Goal: Transaction & Acquisition: Purchase product/service

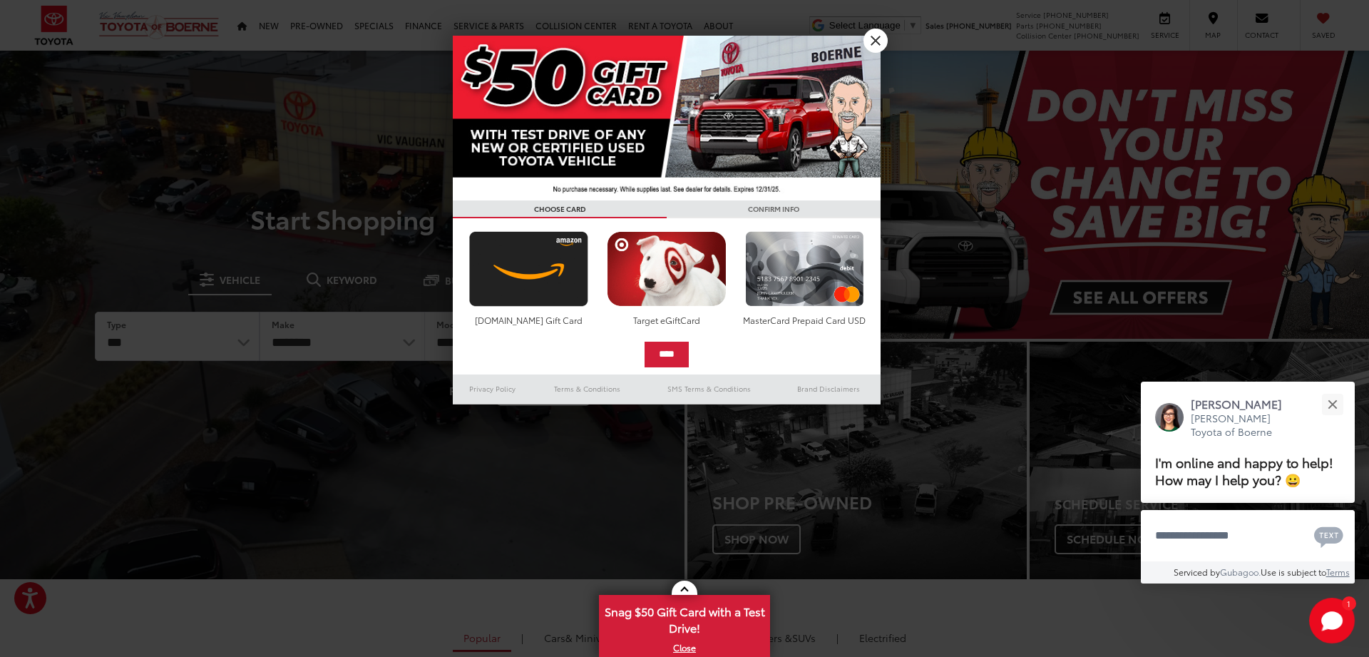
click at [879, 34] on link "X" at bounding box center [876, 41] width 24 height 24
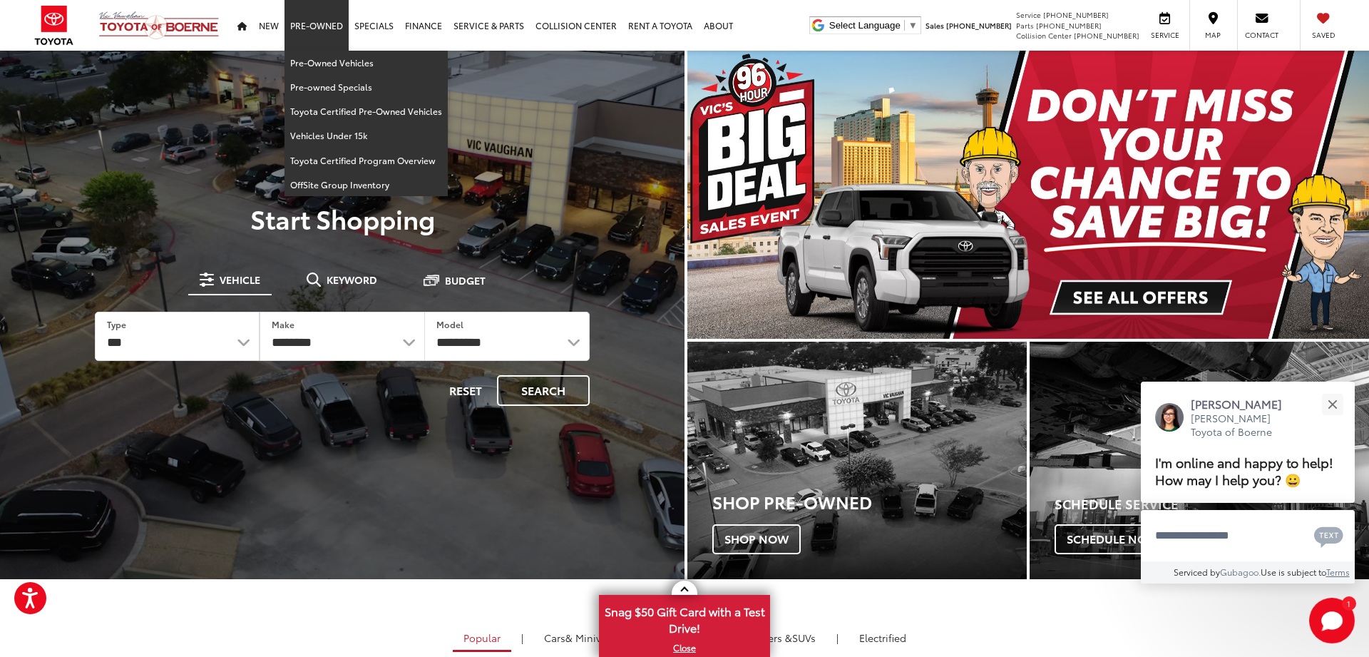
click at [307, 38] on link "Pre-Owned" at bounding box center [317, 25] width 64 height 51
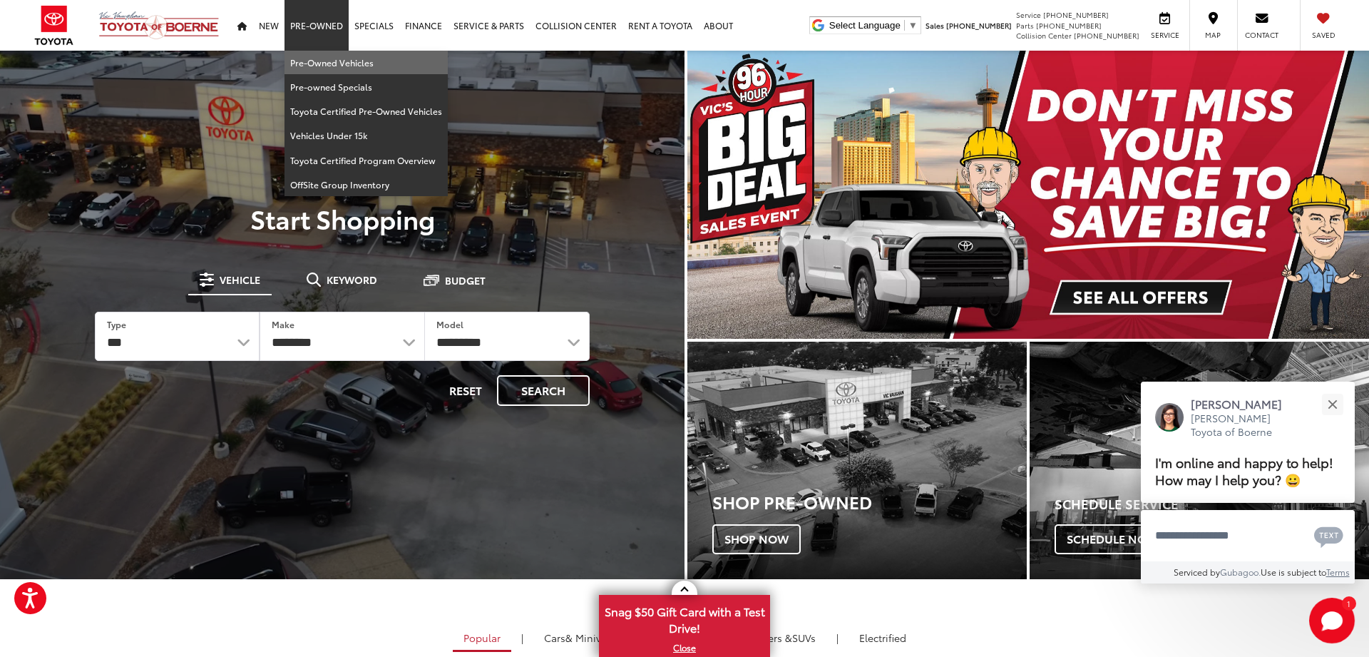
click at [310, 59] on link "Pre-Owned Vehicles" at bounding box center [366, 63] width 163 height 24
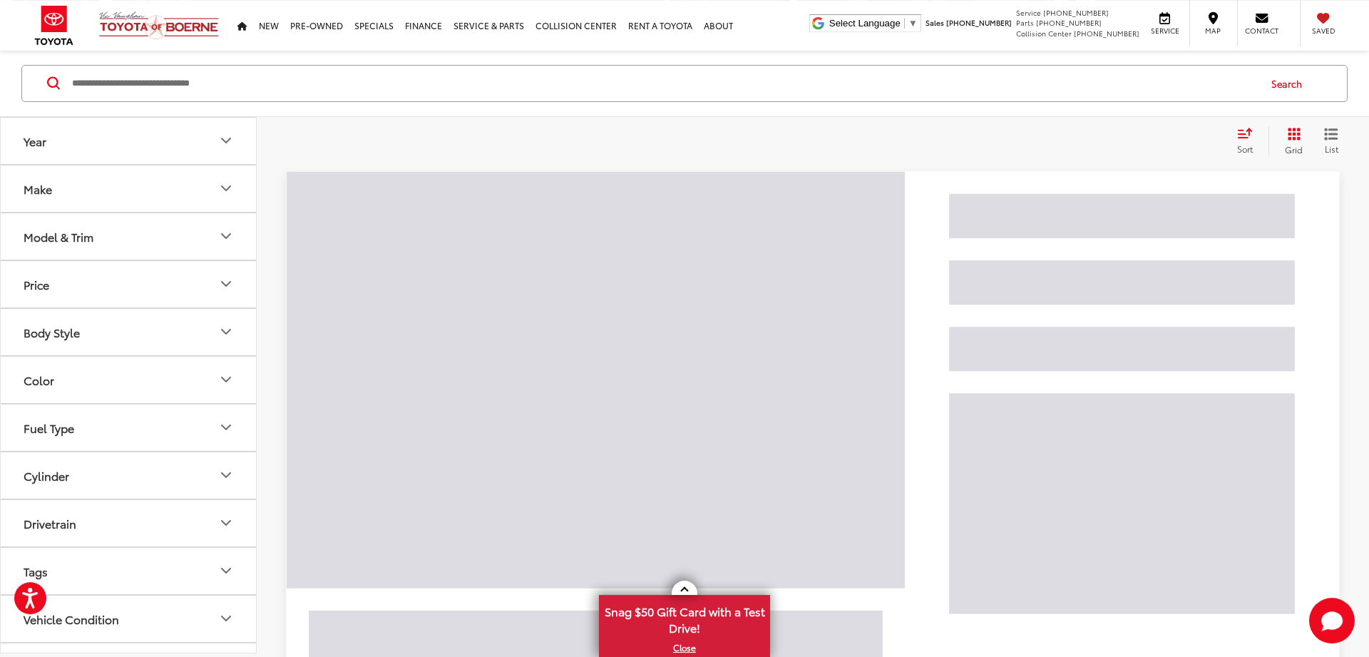
scroll to position [158, 0]
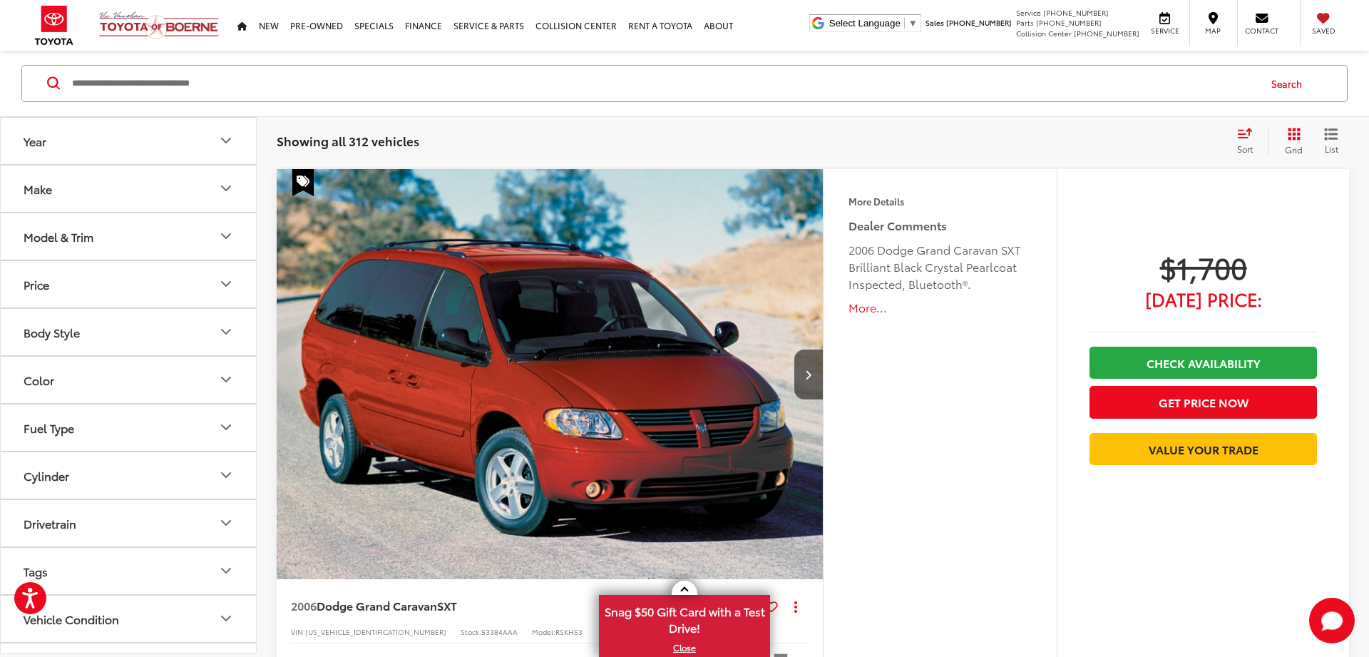
click at [220, 140] on icon "Year" at bounding box center [226, 141] width 17 height 17
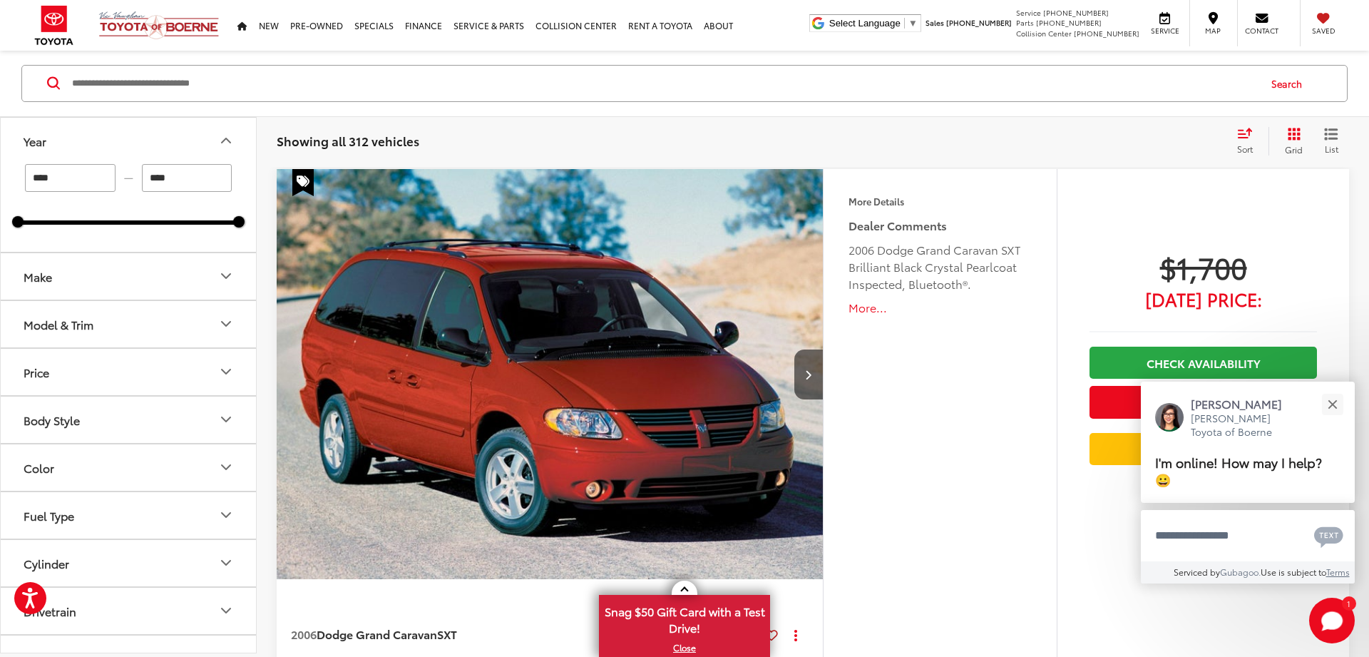
click at [208, 83] on input "Search by Make, Model, or Keyword" at bounding box center [664, 83] width 1187 height 34
click at [1329, 409] on button "Close" at bounding box center [1332, 404] width 31 height 31
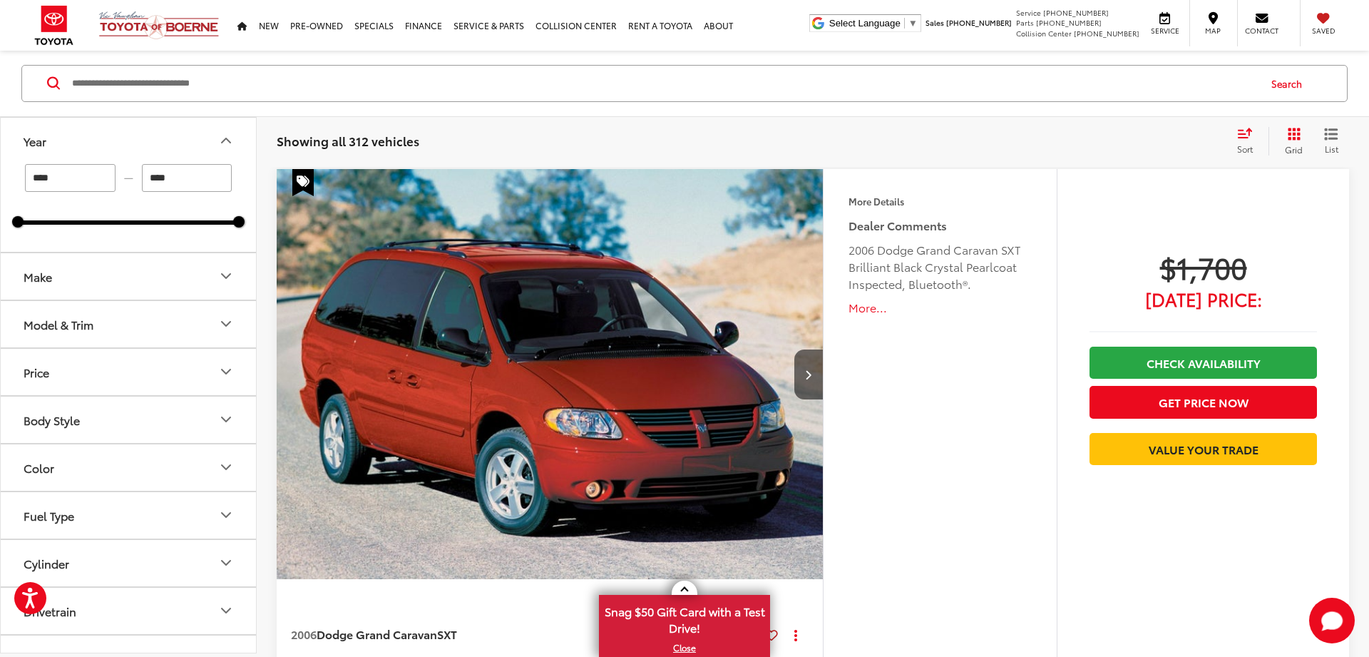
click at [220, 90] on input "Search by Make, Model, or Keyword" at bounding box center [664, 83] width 1187 height 34
click at [108, 83] on input "Search by Make, Model, or Keyword" at bounding box center [664, 83] width 1187 height 34
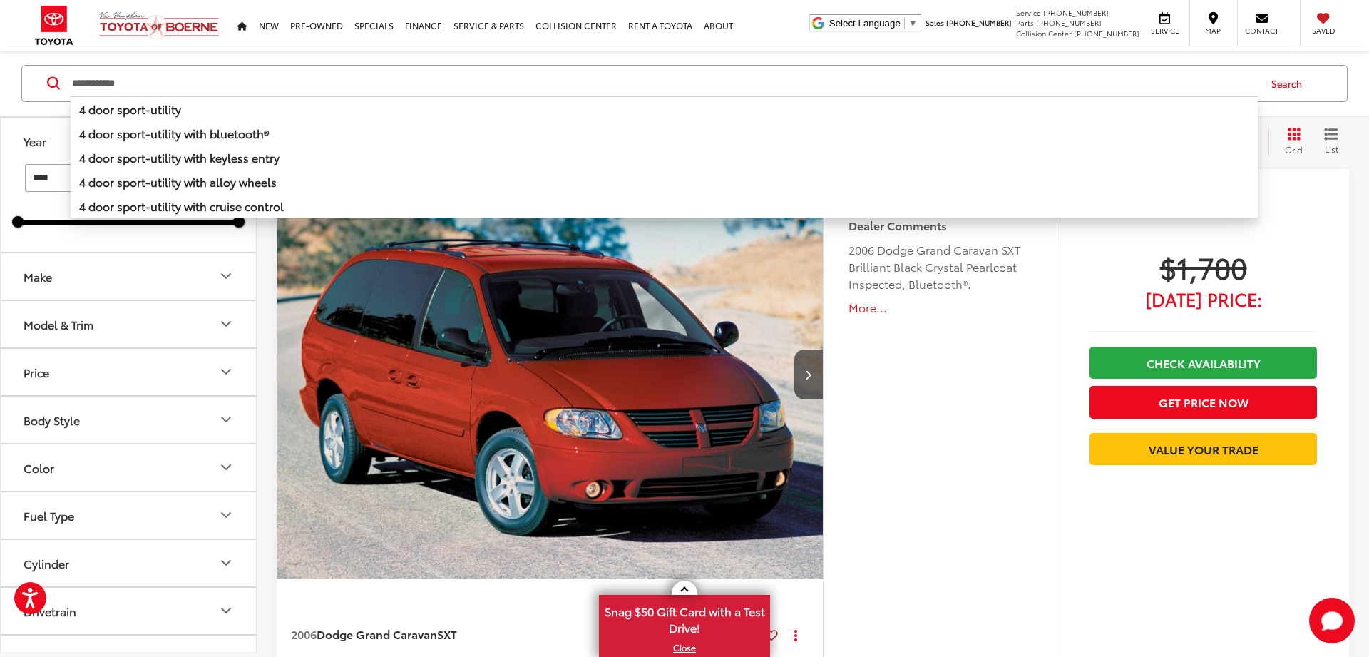
click at [1285, 79] on button "Search" at bounding box center [1290, 84] width 65 height 36
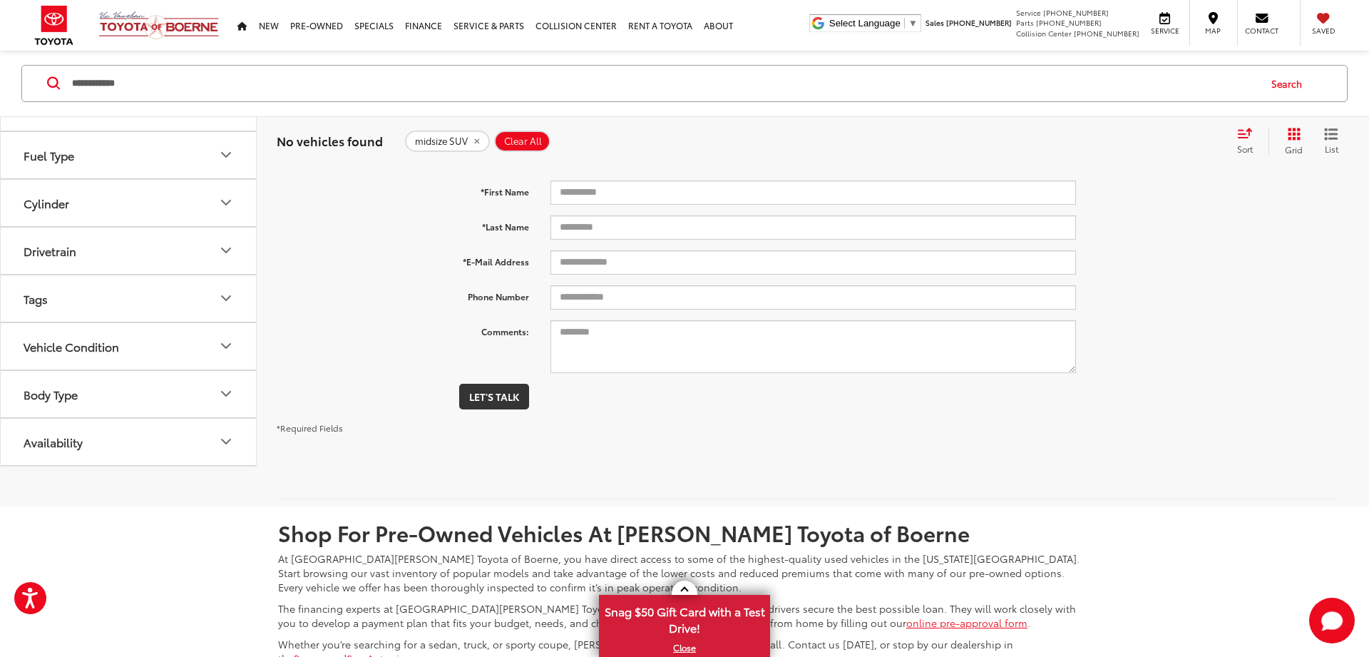
scroll to position [21, 0]
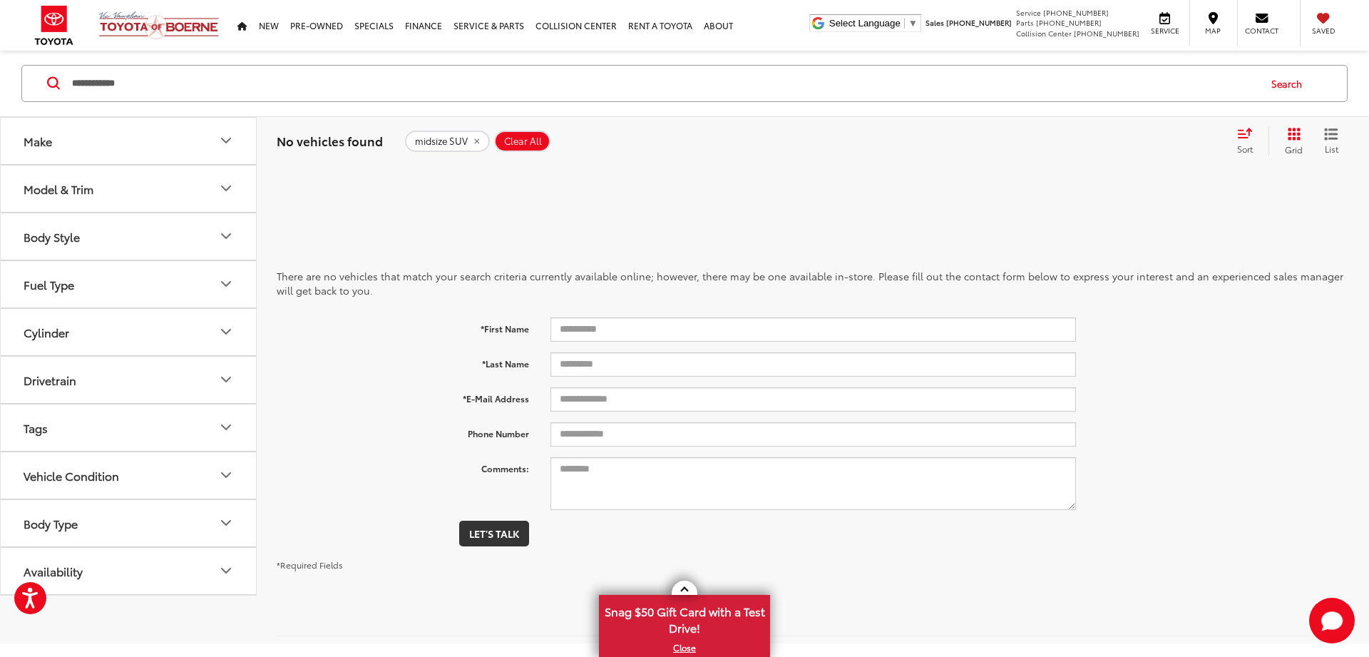
click at [113, 81] on input "**********" at bounding box center [664, 83] width 1187 height 34
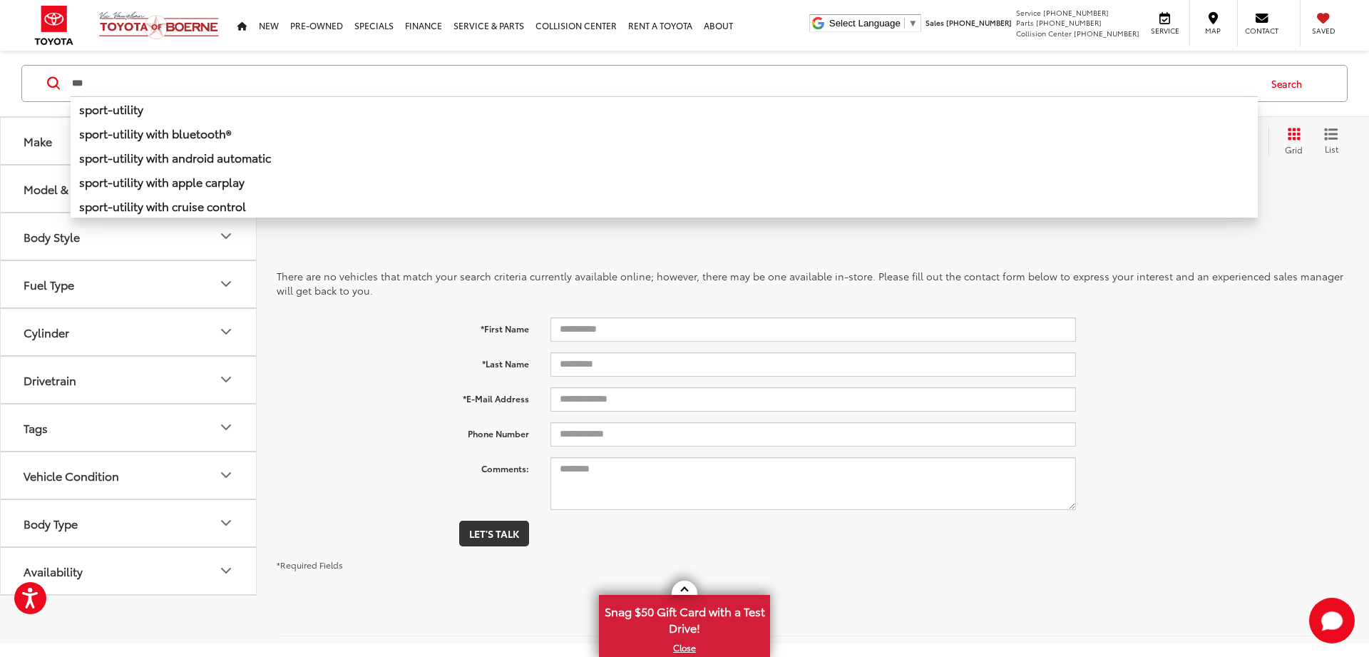
type input "***"
click at [264, 259] on div "There are no vehicles that match your search criteria currently available onlin…" at bounding box center [813, 406] width 1113 height 474
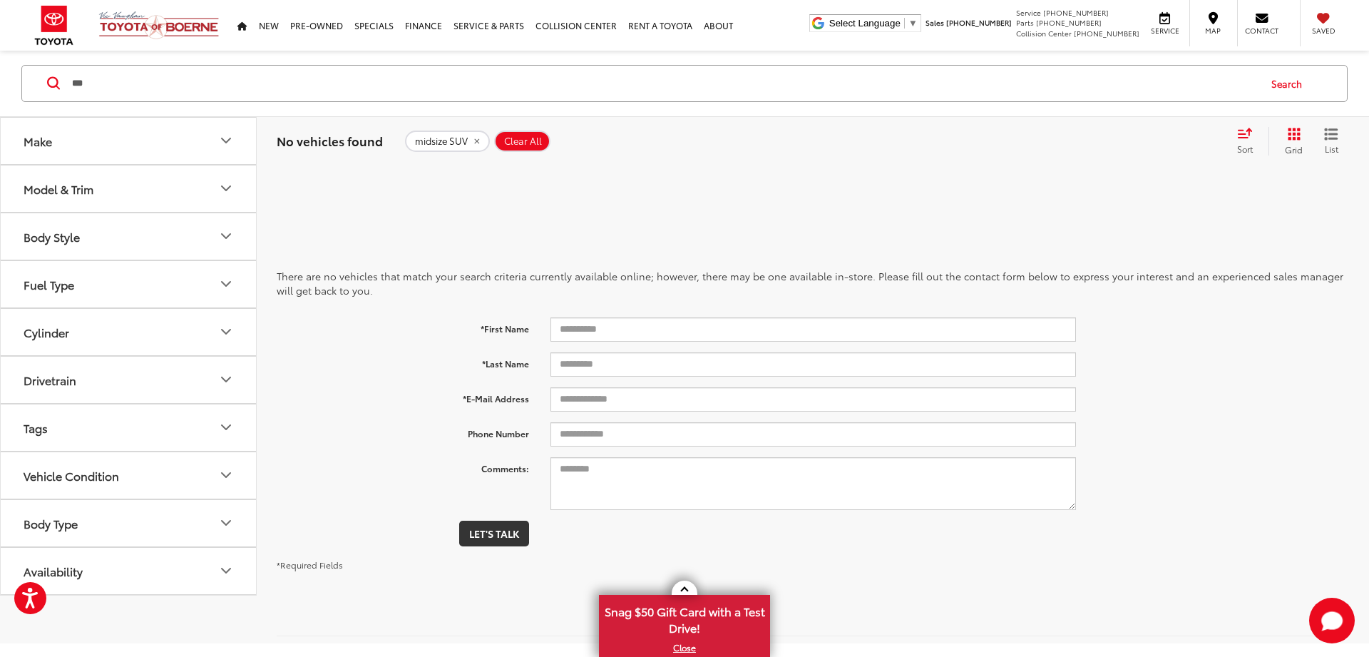
click at [223, 149] on icon "Make" at bounding box center [226, 141] width 17 height 17
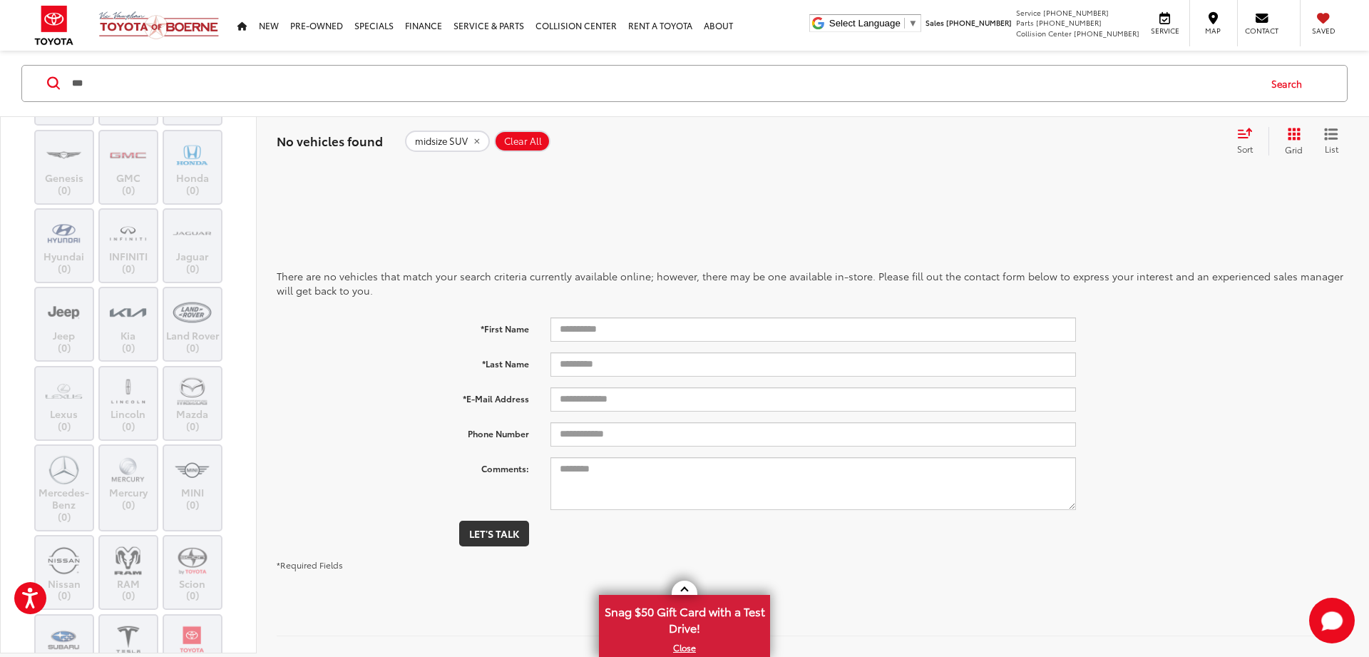
scroll to position [342, 0]
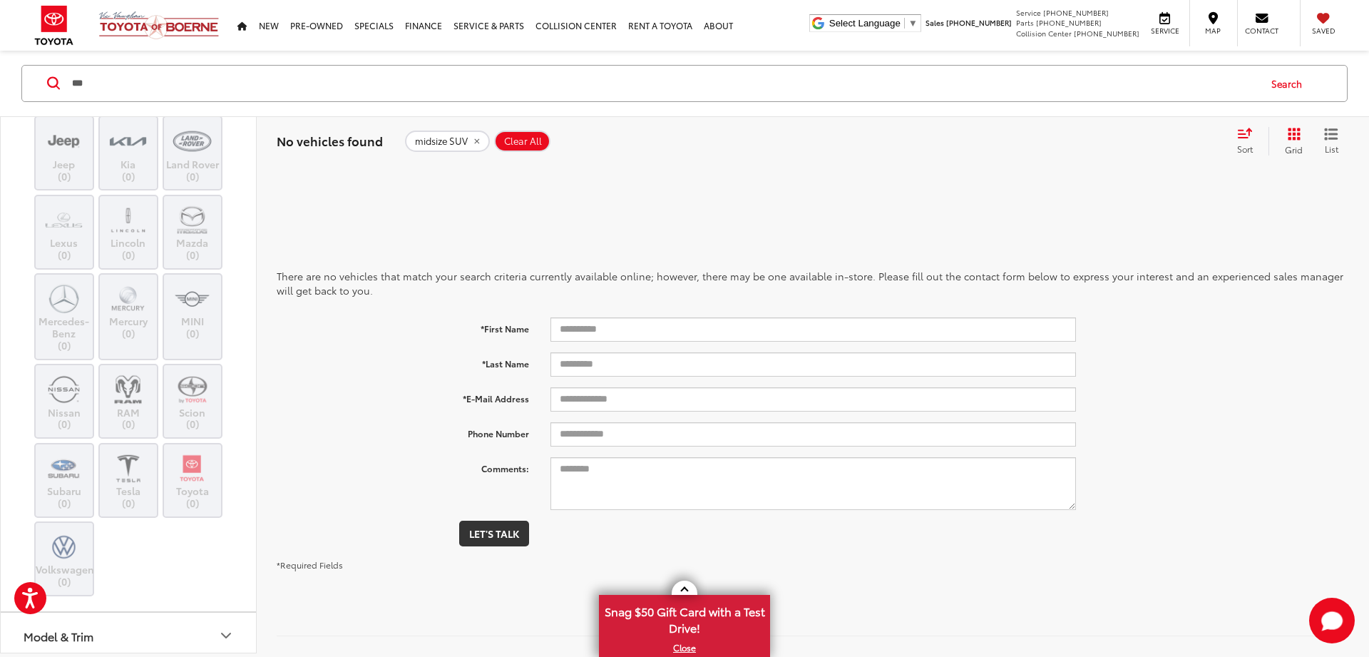
click at [66, 406] on img at bounding box center [63, 389] width 39 height 34
click at [66, 430] on label "Nissan (0)" at bounding box center [65, 401] width 58 height 58
click at [73, 406] on img at bounding box center [63, 389] width 39 height 34
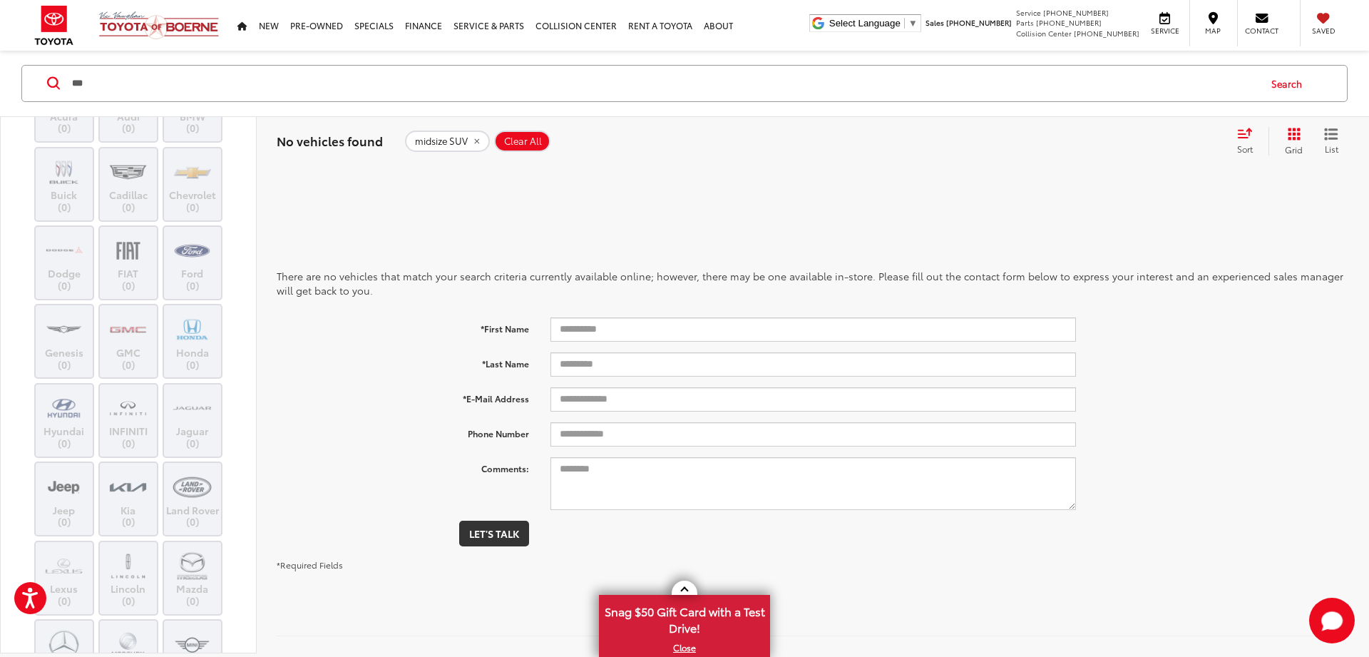
scroll to position [0, 0]
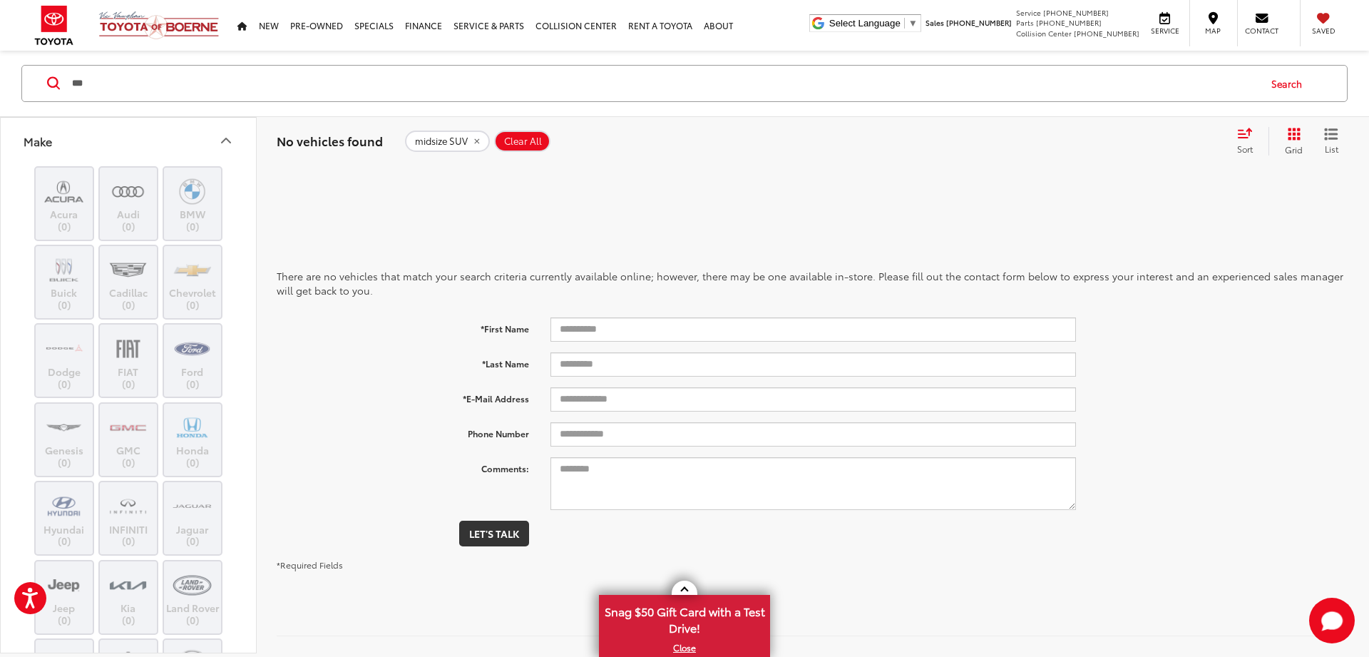
click at [66, 191] on img at bounding box center [63, 192] width 39 height 34
click at [66, 203] on img at bounding box center [63, 192] width 39 height 34
click at [1282, 83] on button "Search" at bounding box center [1290, 84] width 65 height 36
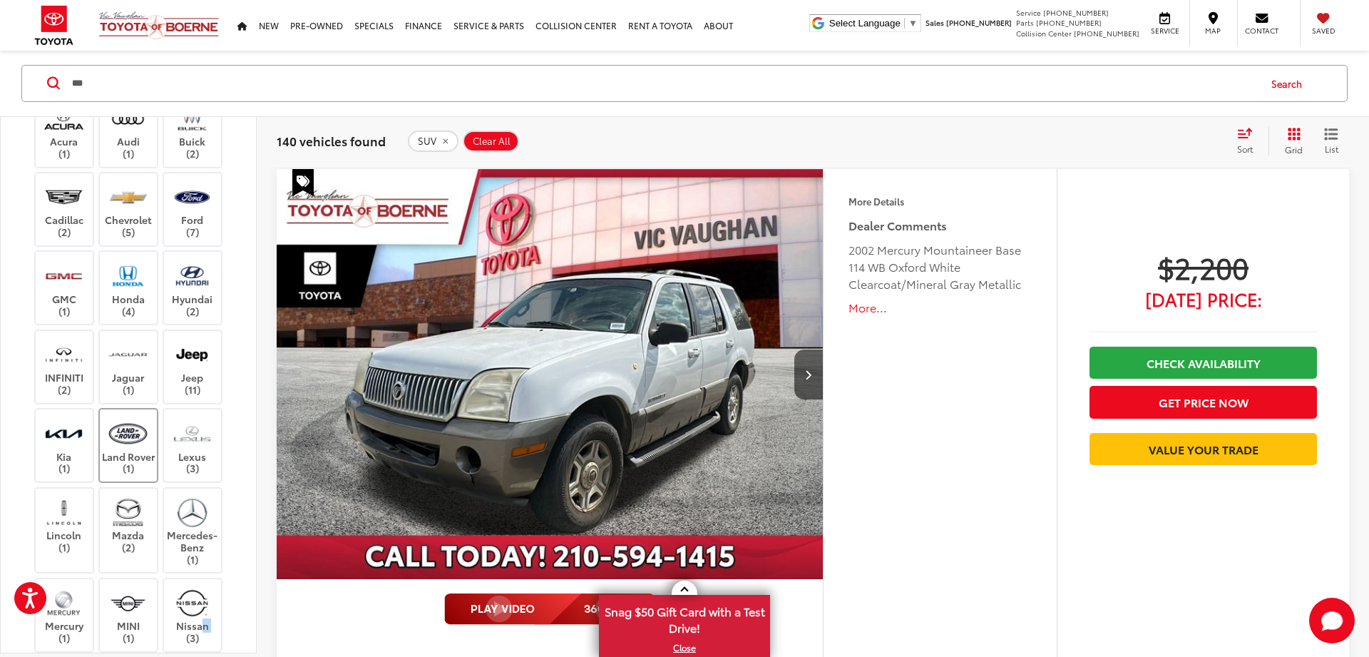
scroll to position [171, 0]
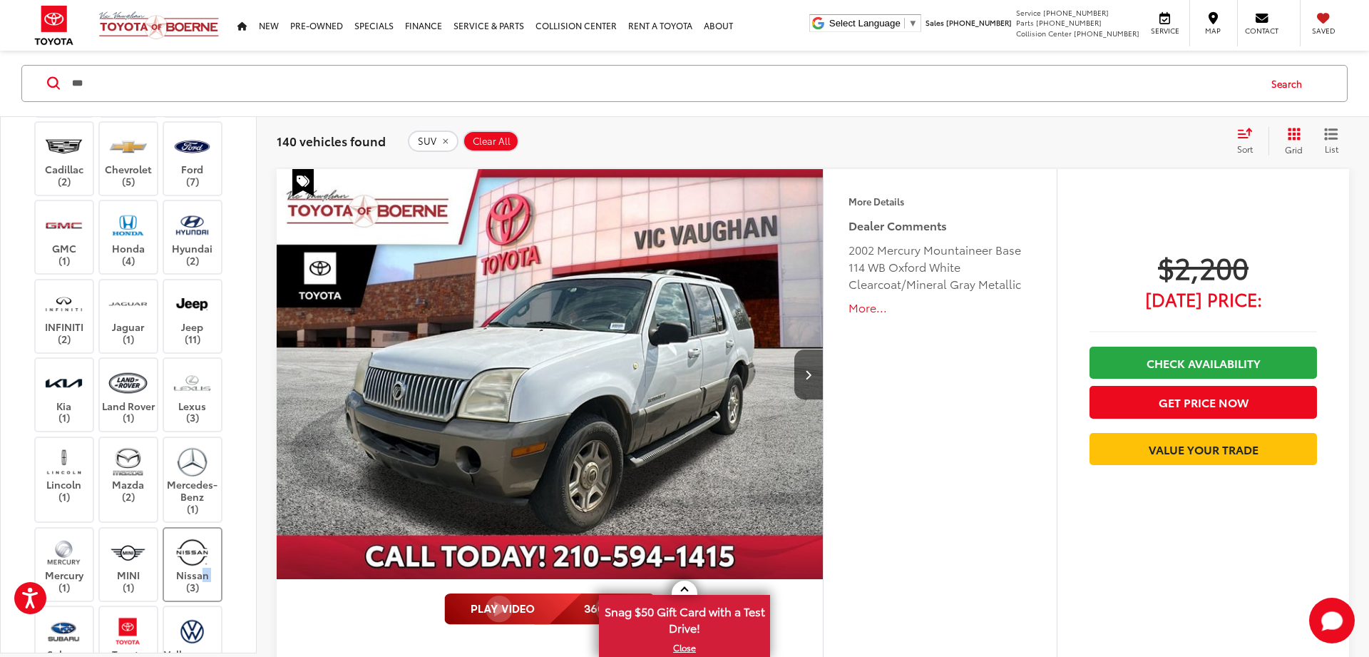
click at [197, 556] on img at bounding box center [192, 553] width 39 height 34
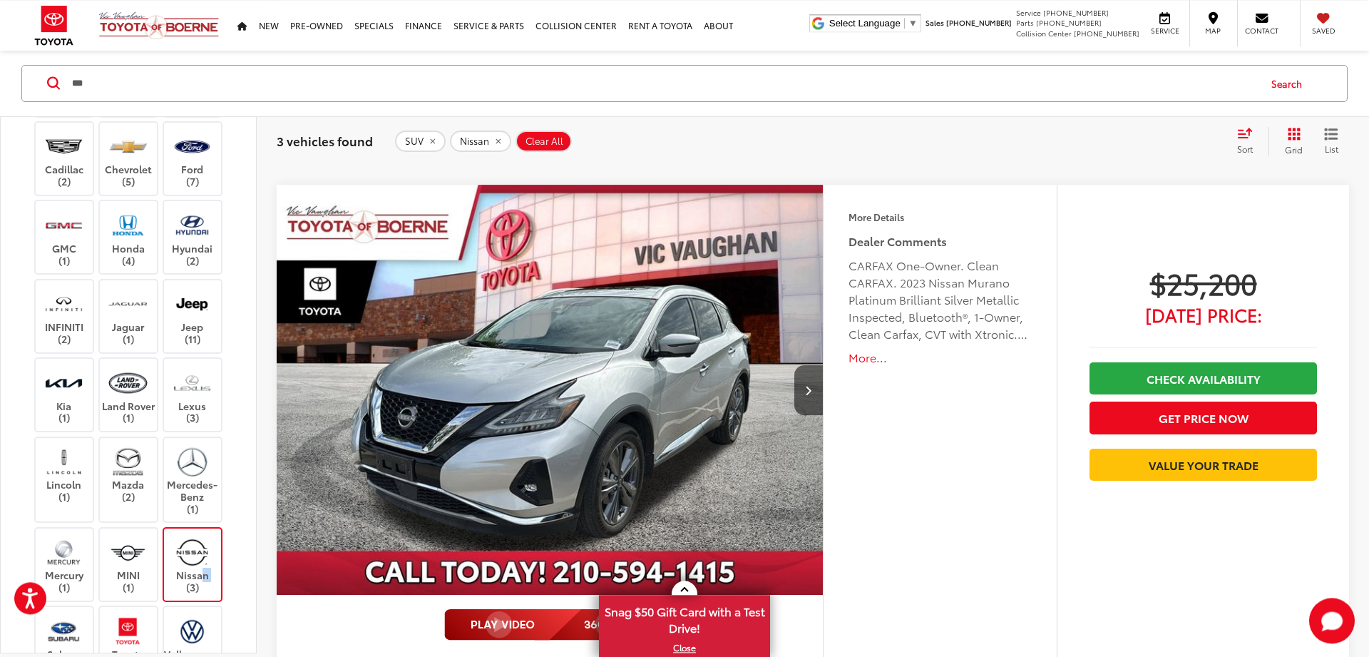
scroll to position [1489, 0]
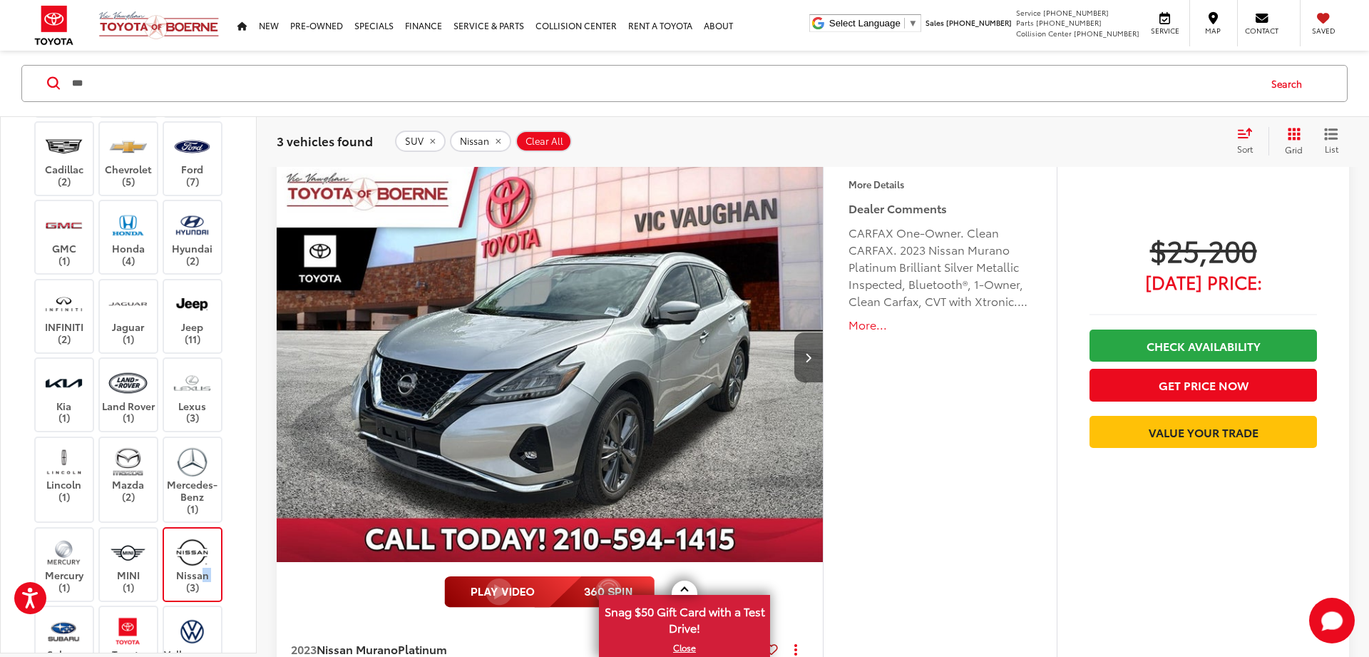
click at [807, 353] on icon "Next image" at bounding box center [808, 357] width 6 height 10
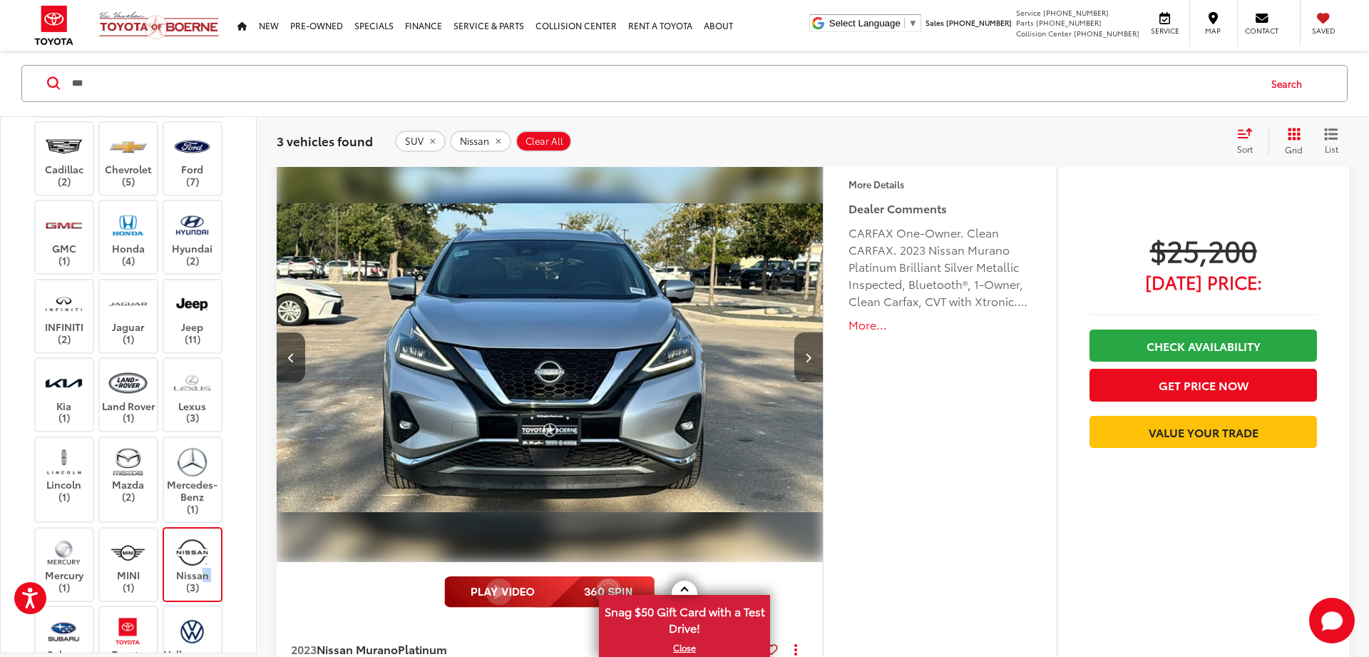
click at [807, 353] on icon "Next image" at bounding box center [808, 357] width 6 height 10
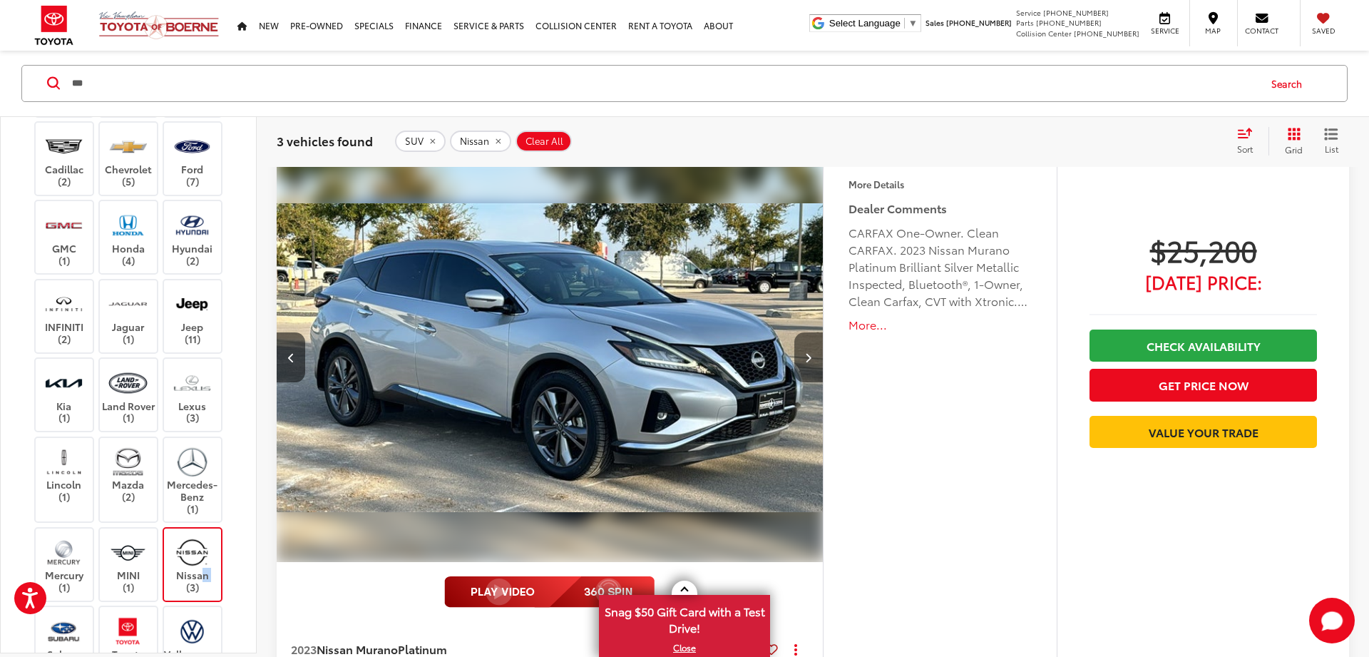
click at [807, 353] on icon "Next image" at bounding box center [808, 357] width 6 height 10
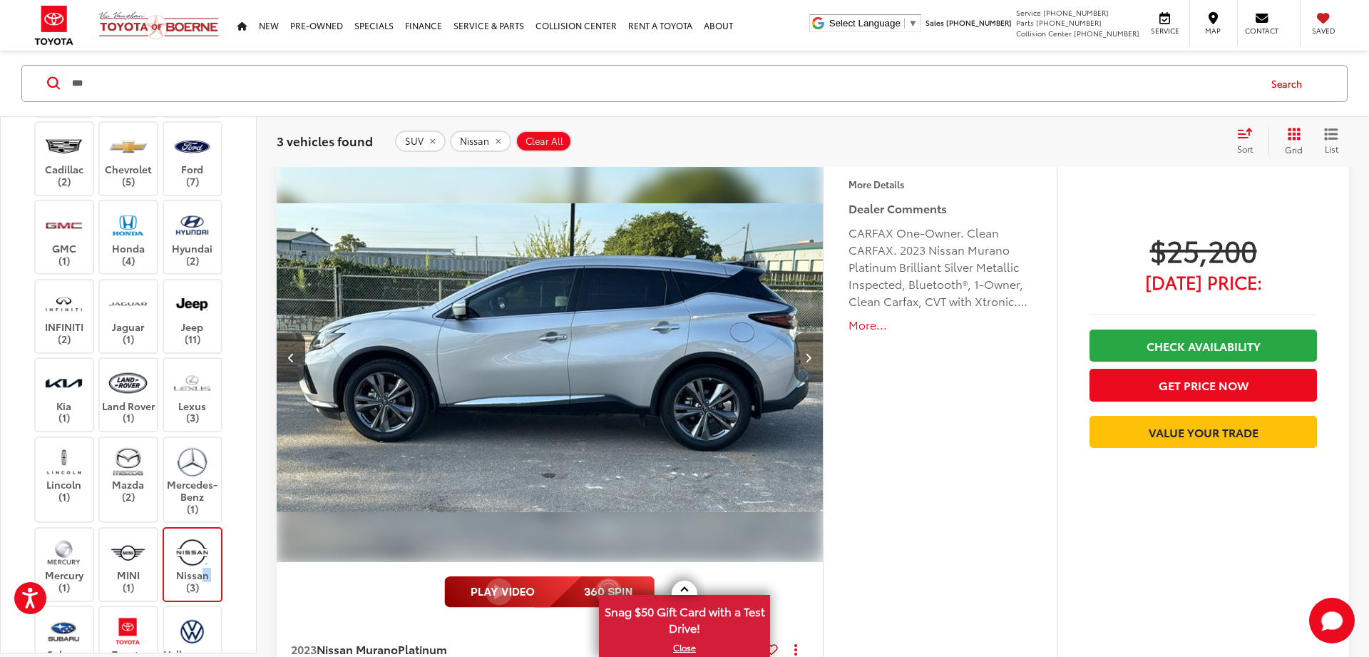
click at [807, 353] on icon "Next image" at bounding box center [808, 357] width 6 height 10
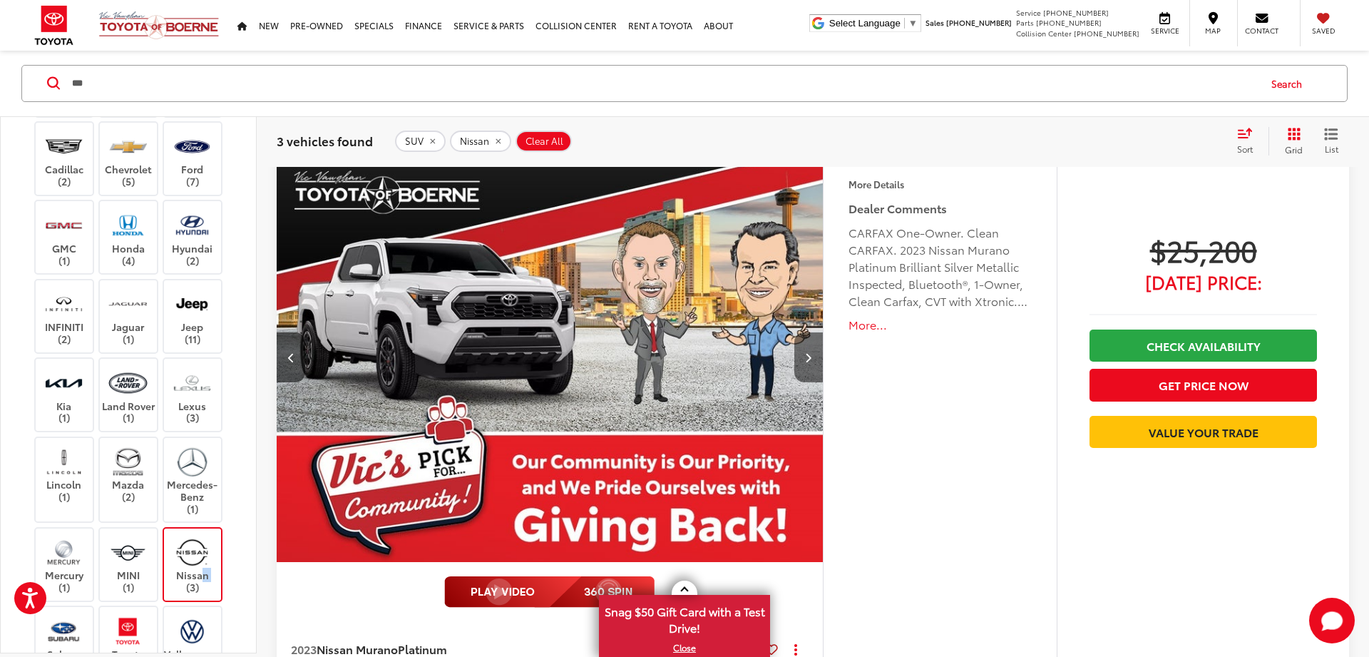
click at [807, 353] on icon "Next image" at bounding box center [808, 357] width 6 height 10
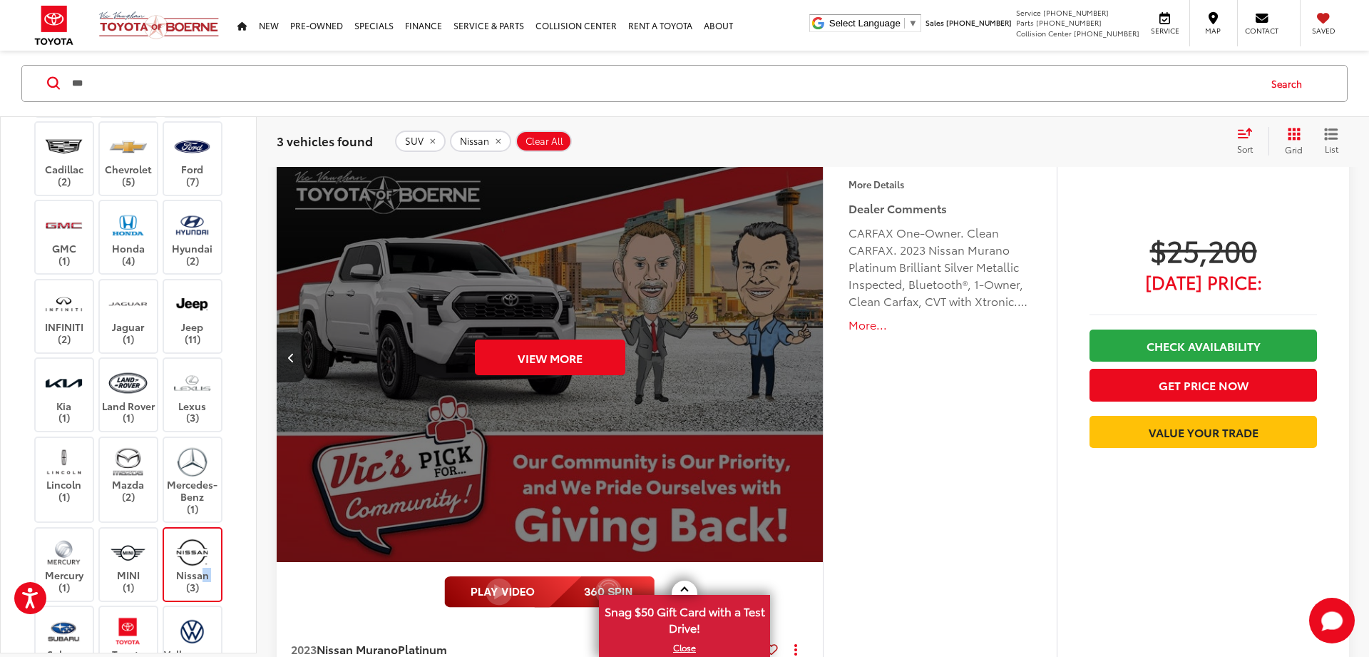
scroll to position [0, 2742]
click at [807, 353] on div "View More" at bounding box center [549, 358] width 548 height 412
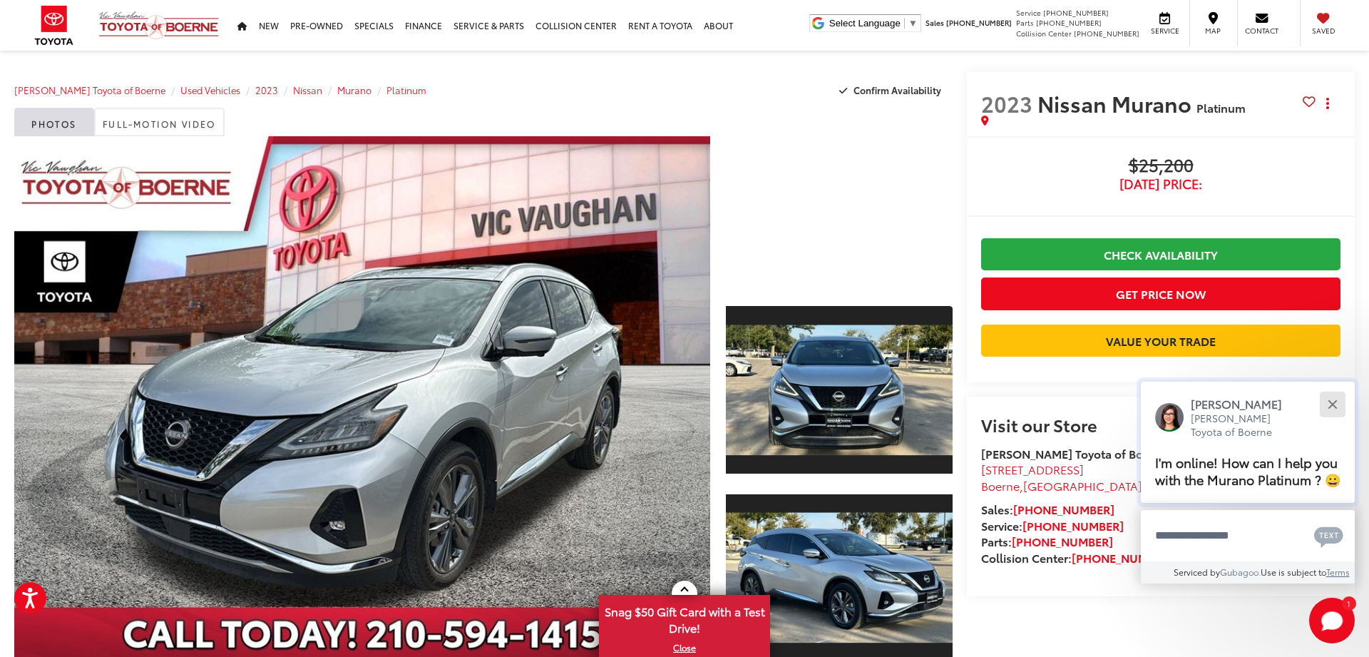
click at [1329, 389] on button "Close" at bounding box center [1332, 404] width 31 height 31
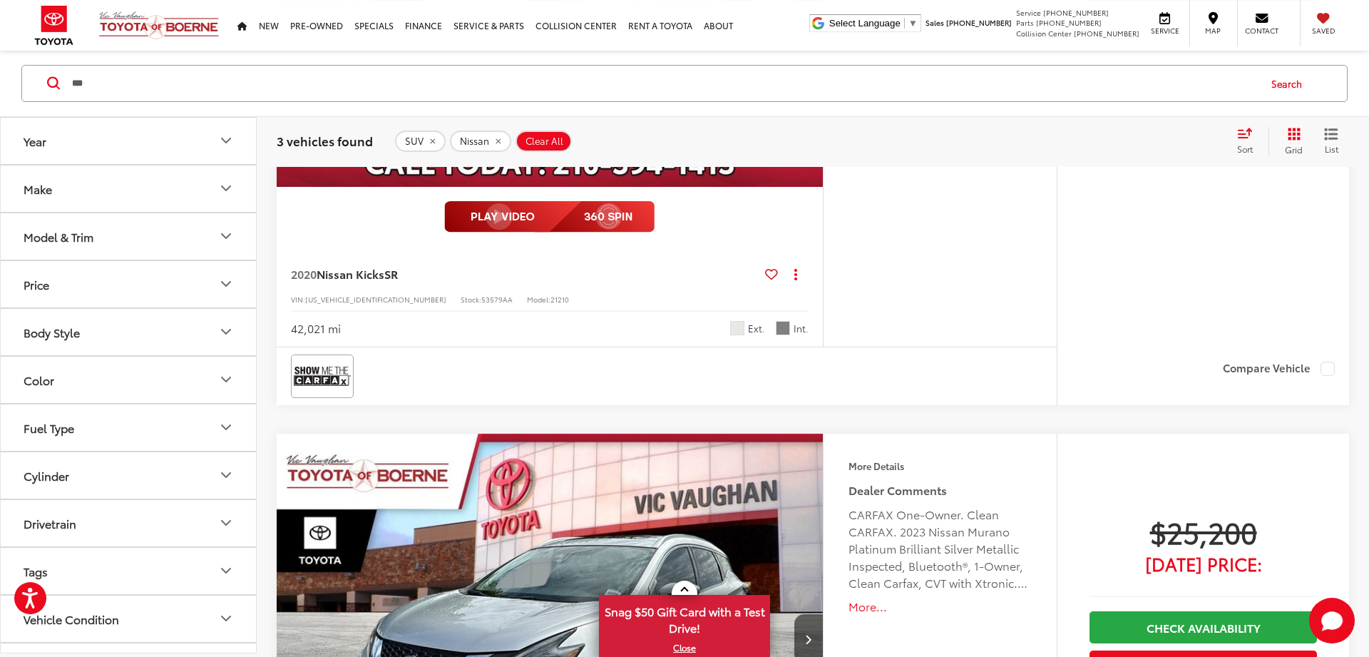
scroll to position [1151, 0]
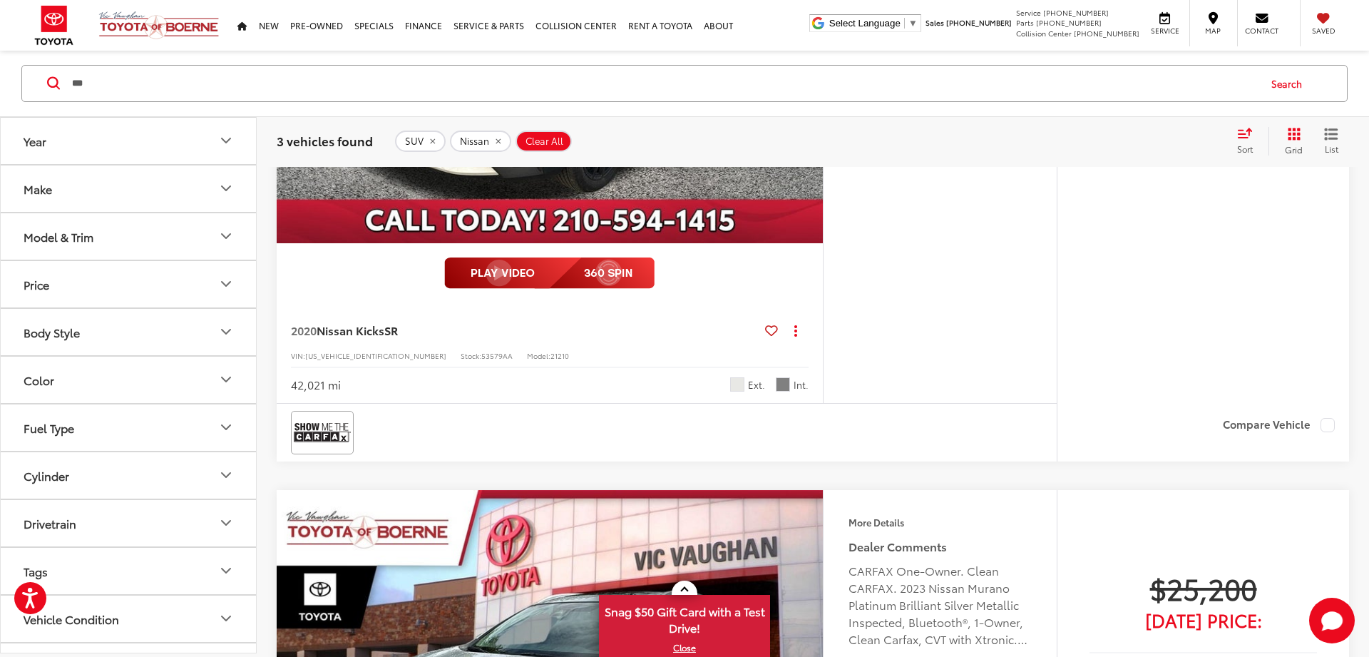
click at [224, 143] on icon "Year" at bounding box center [226, 141] width 17 height 17
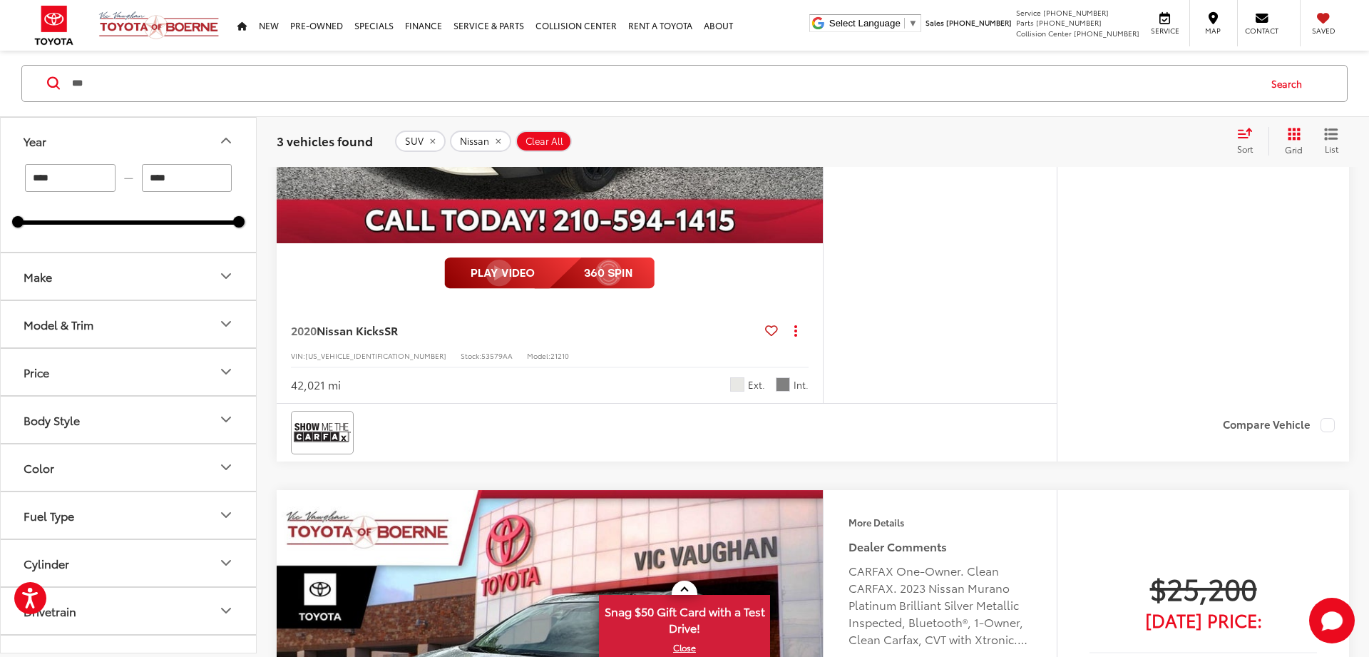
click at [637, 129] on div "3 vehicles found SUV Nissan Clear All + 0 test Sort Relevance: Price: High to L…" at bounding box center [813, 141] width 1073 height 29
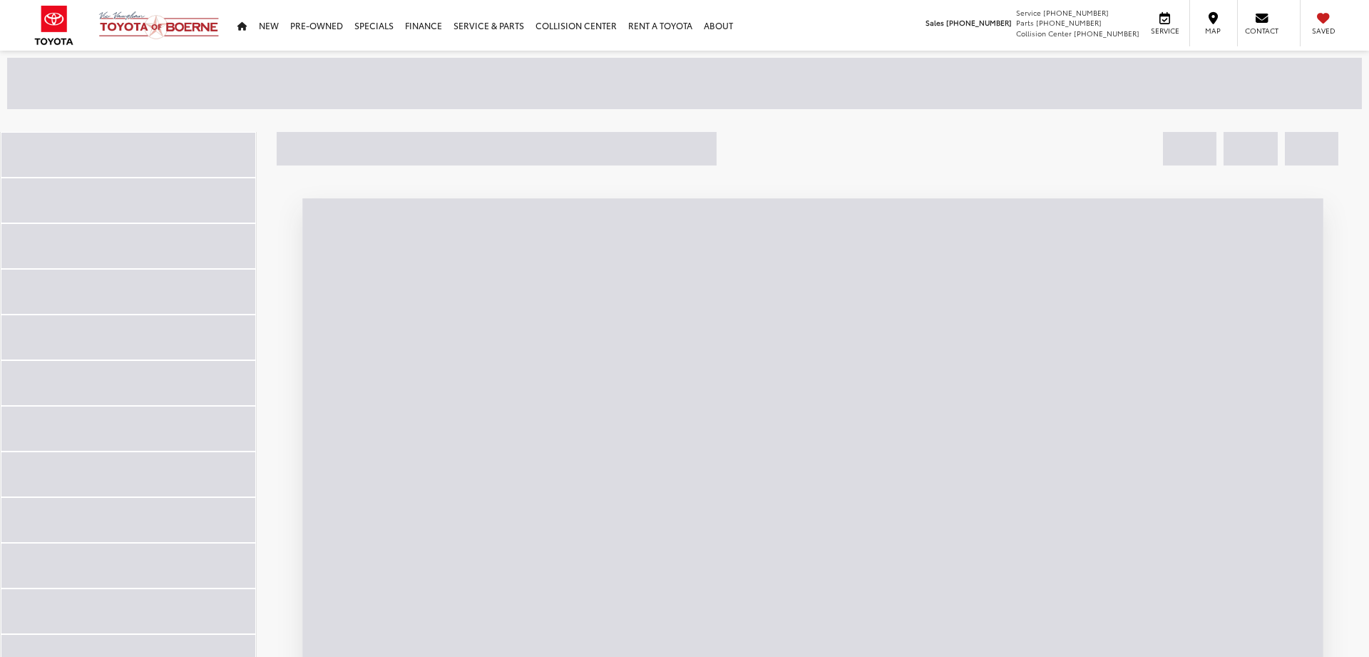
scroll to position [158, 0]
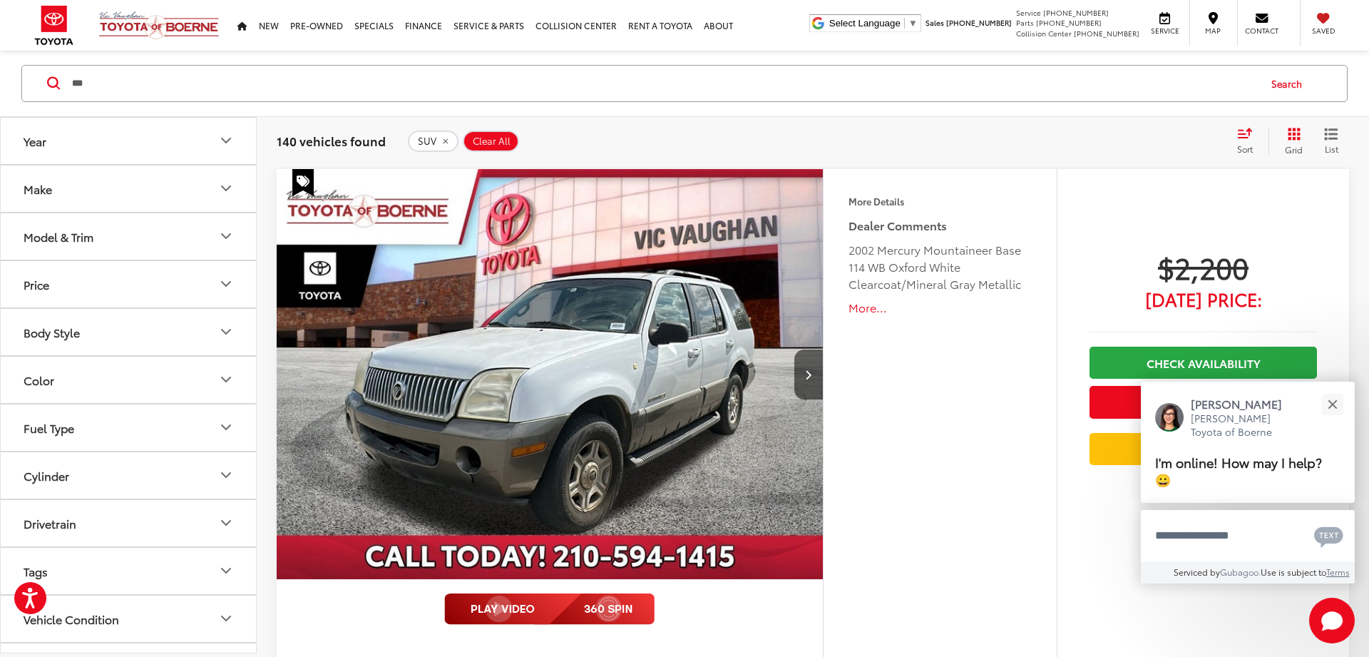
click at [1287, 86] on button "Search" at bounding box center [1290, 84] width 65 height 36
click at [1336, 404] on button "Close" at bounding box center [1332, 404] width 31 height 31
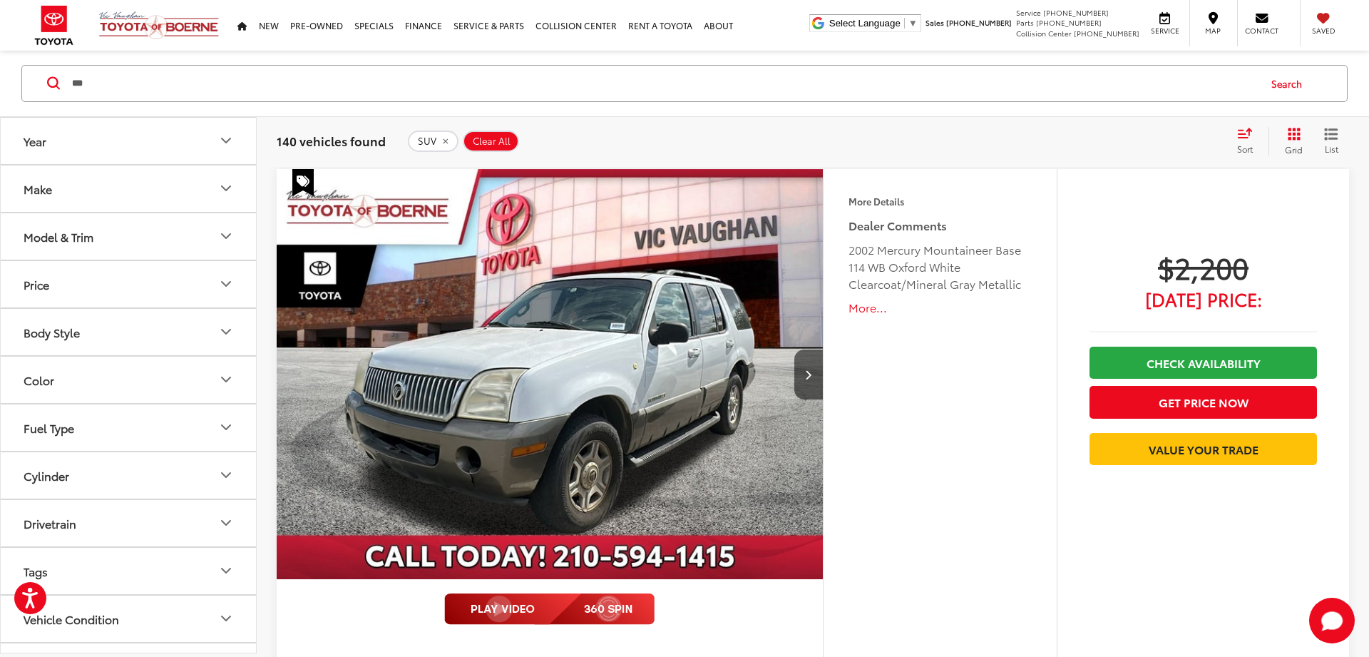
click at [223, 186] on icon "Make" at bounding box center [226, 188] width 17 height 17
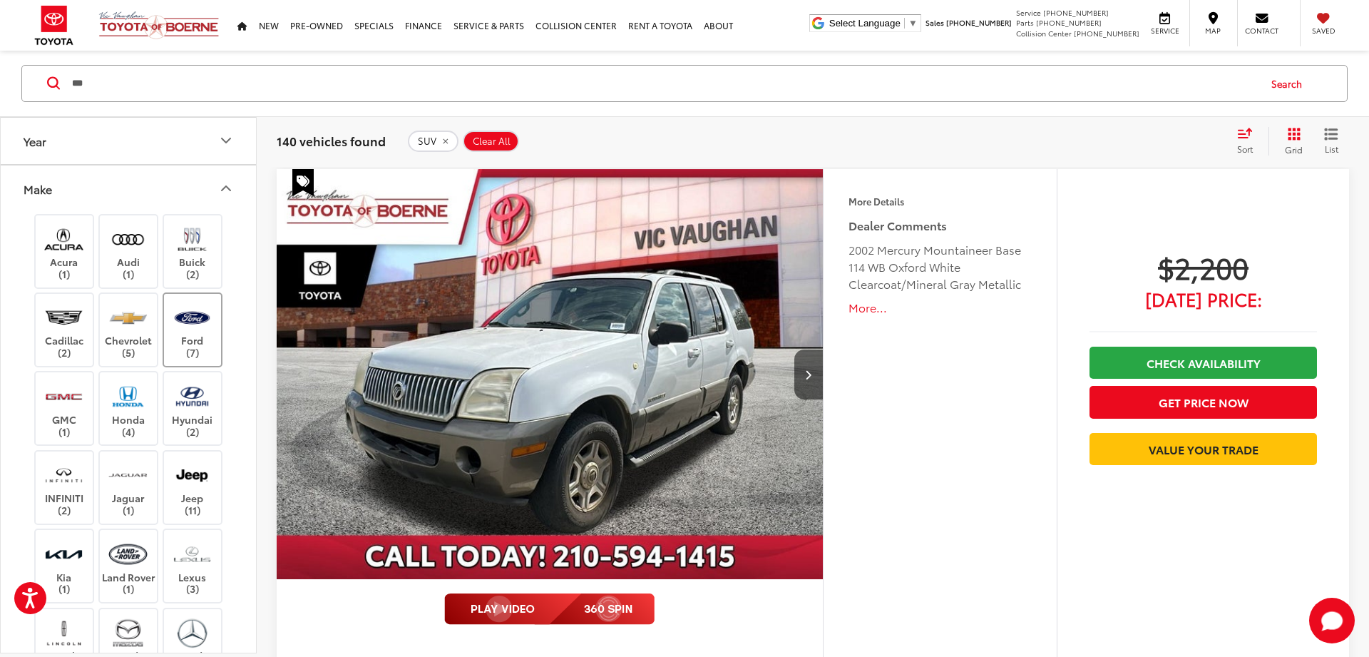
scroll to position [171, 0]
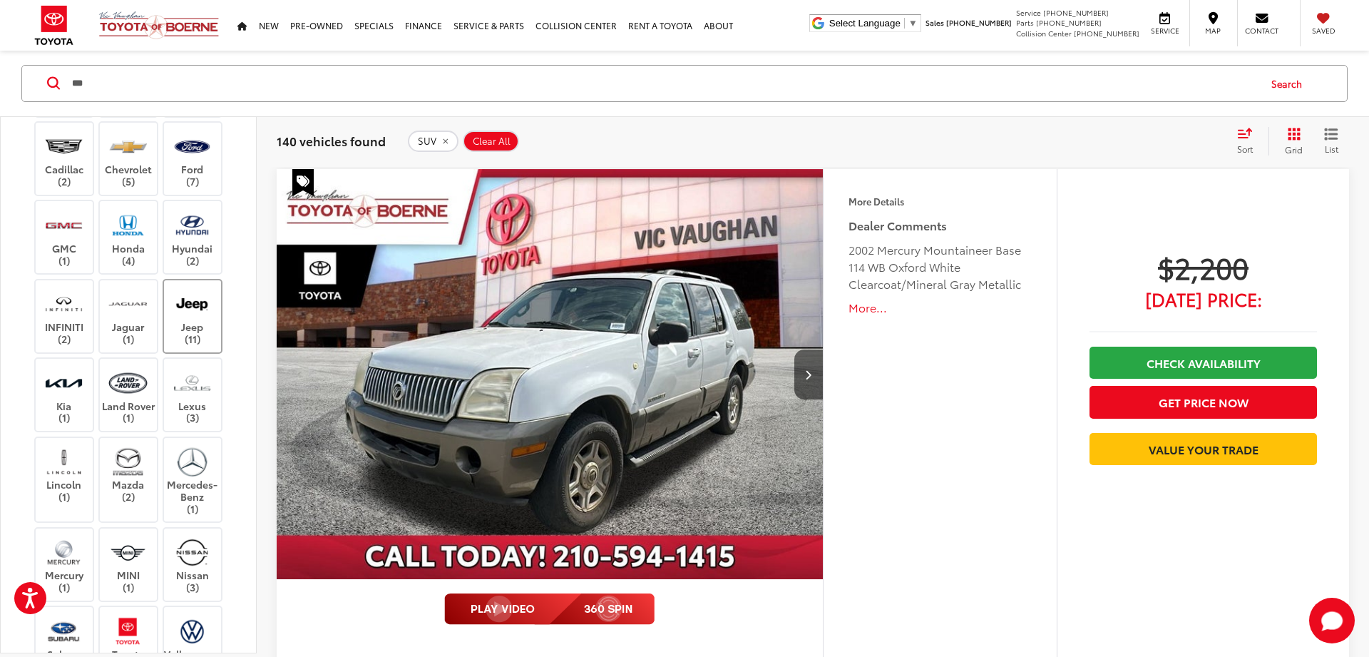
click at [193, 316] on img at bounding box center [192, 304] width 39 height 34
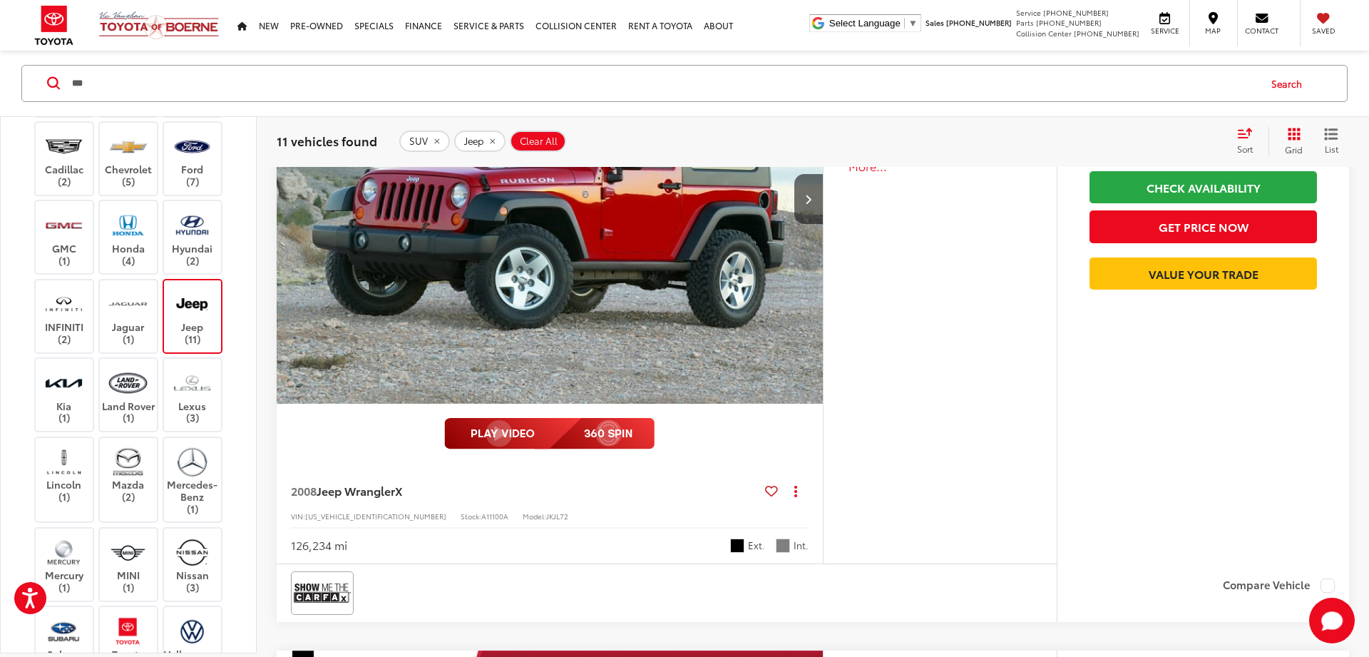
scroll to position [1399, 0]
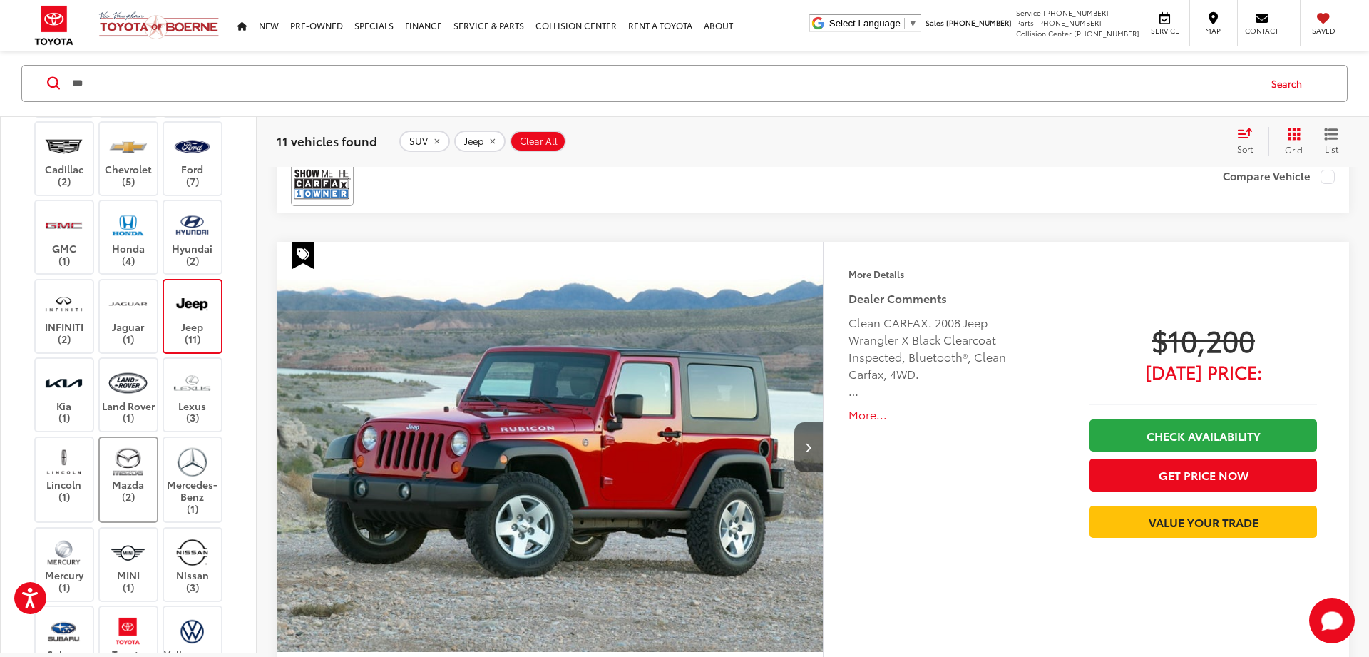
click at [131, 461] on img at bounding box center [127, 462] width 39 height 34
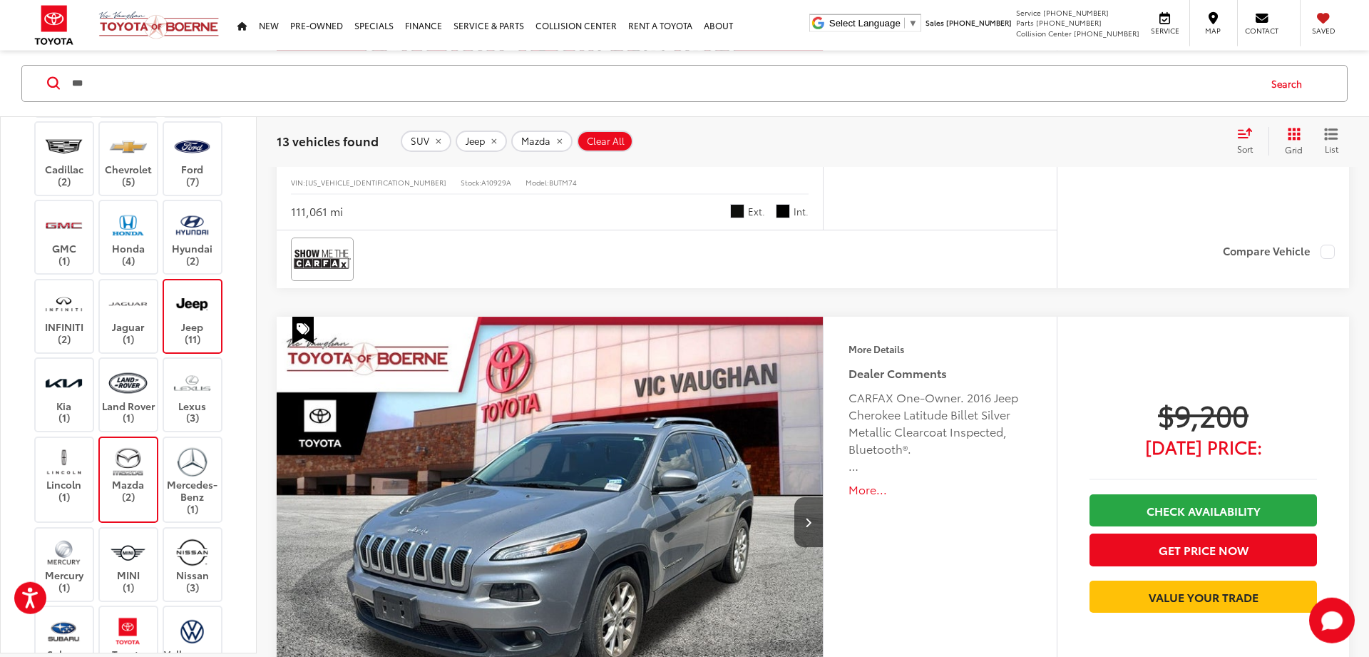
scroll to position [655, 0]
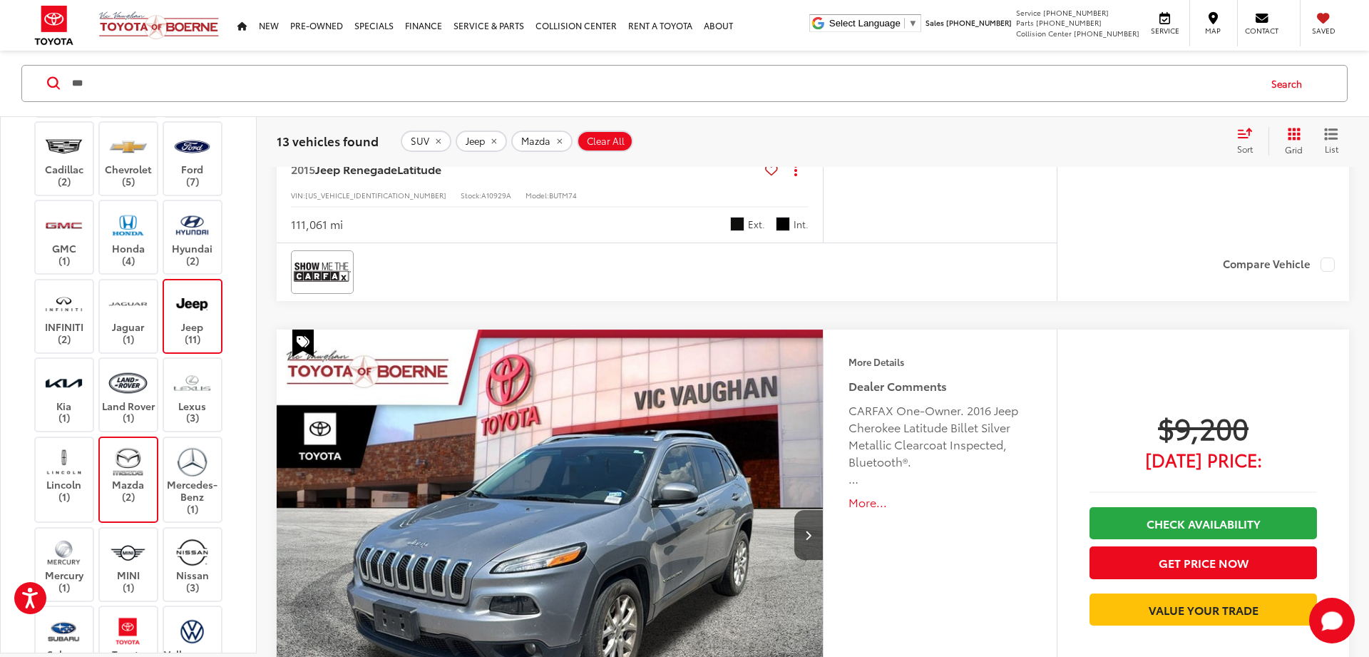
click at [220, 287] on label "Jeep (11)" at bounding box center [193, 316] width 58 height 58
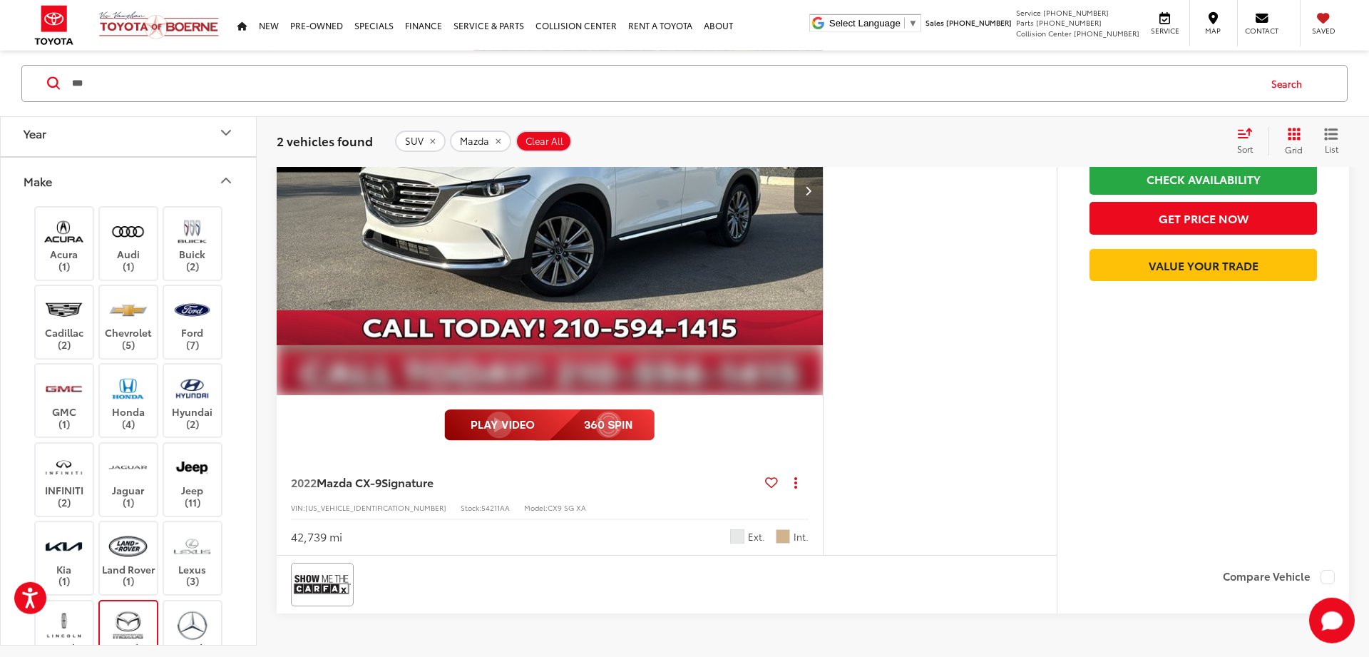
scroll to position [903, 0]
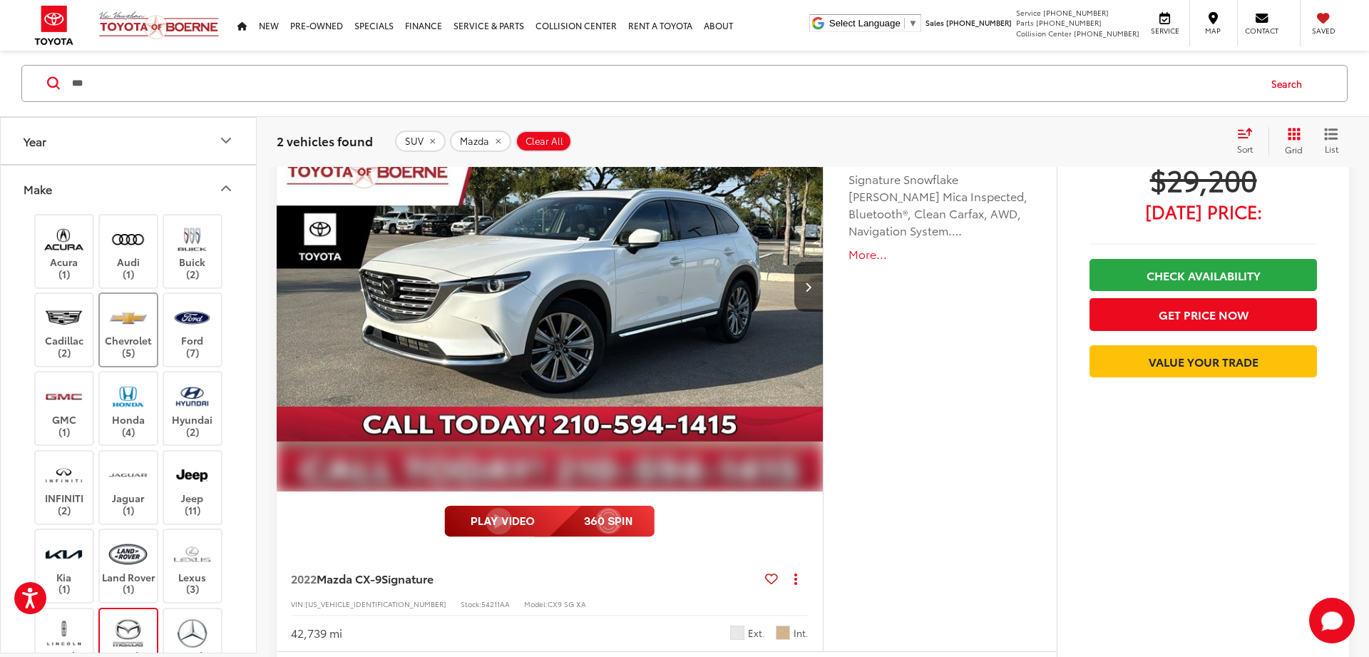
click at [131, 354] on label "Chevrolet (5)" at bounding box center [129, 330] width 58 height 58
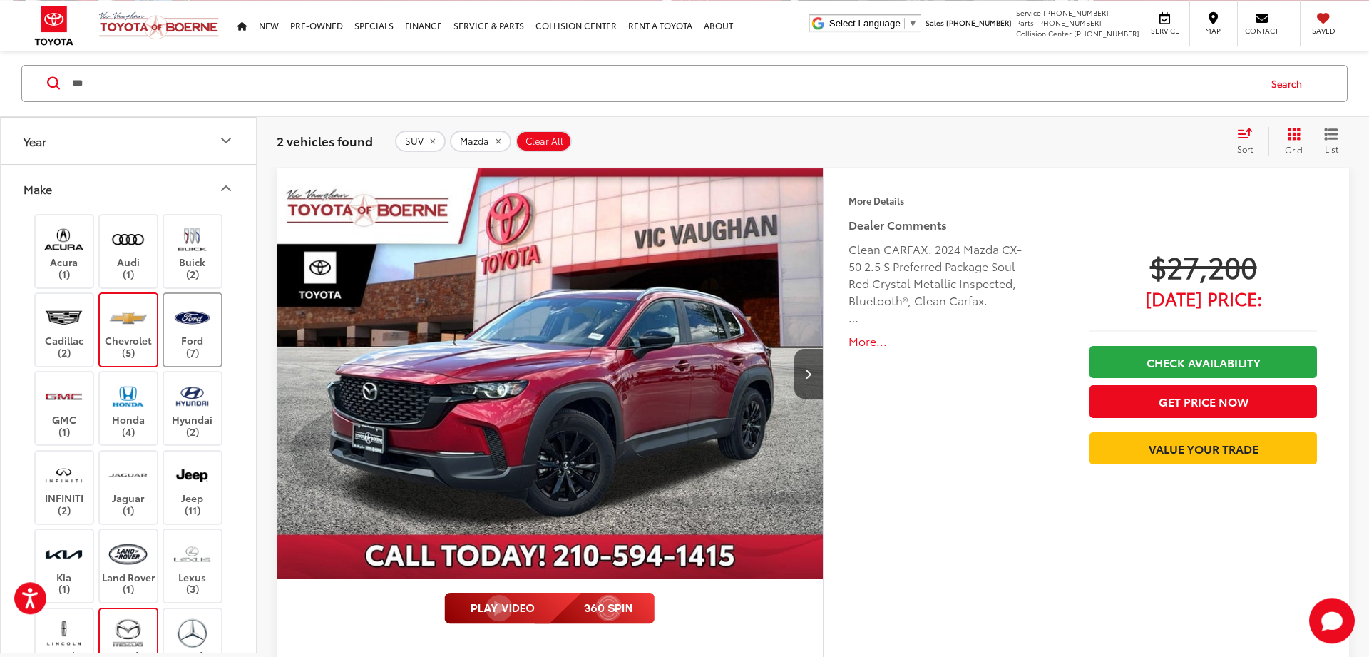
scroll to position [158, 0]
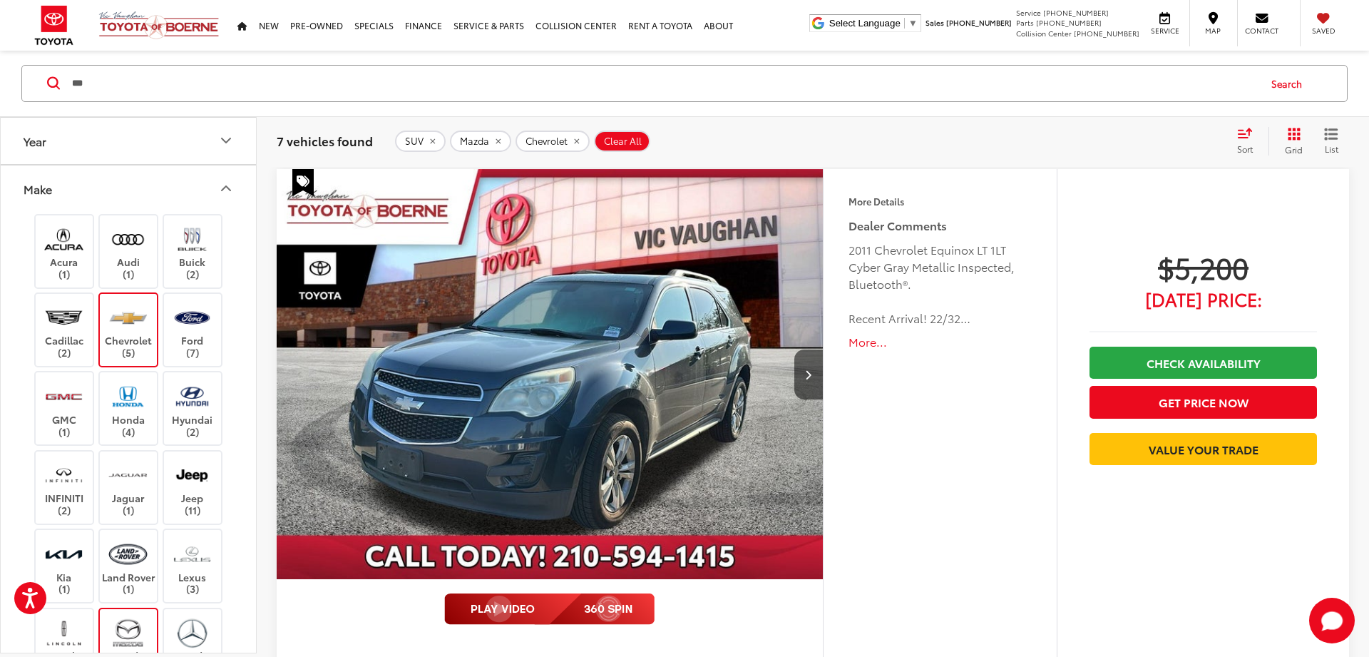
click at [149, 601] on div "Acura (1) Audi (1) Buick (2) Cadillac (2) Chevrolet (5) Ford (7) GMC (1) Honda …" at bounding box center [128, 634] width 221 height 844
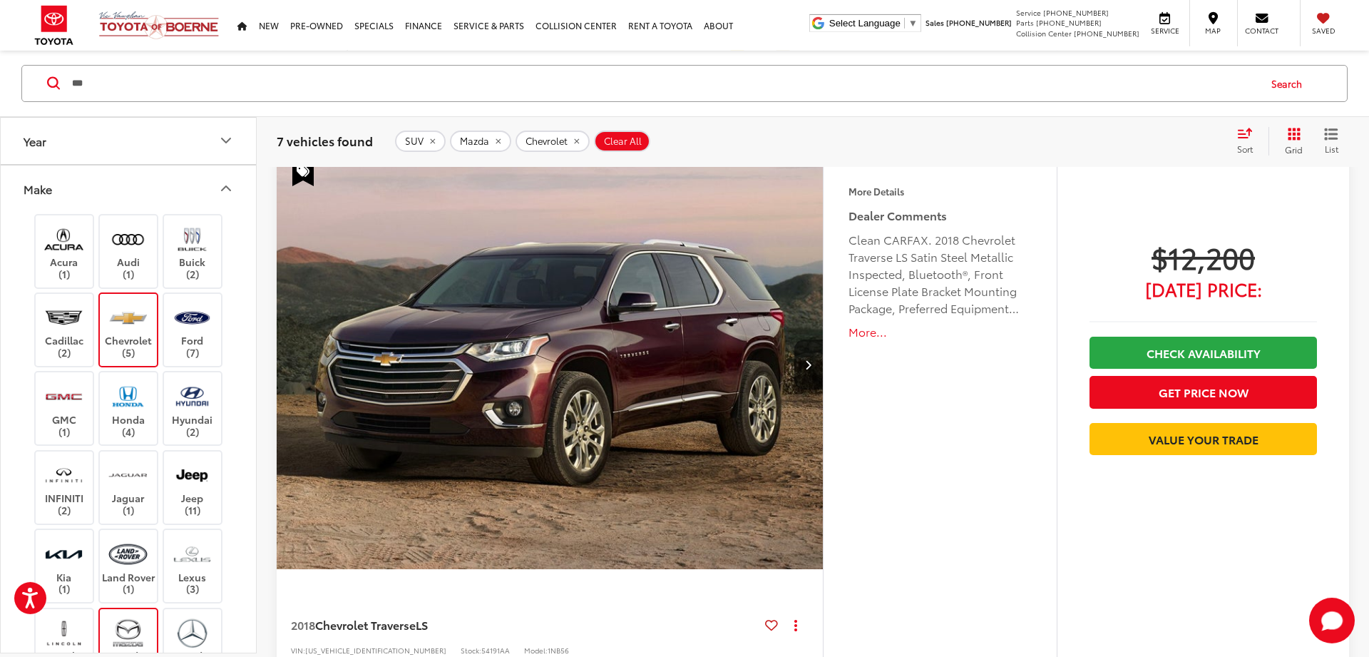
scroll to position [1399, 0]
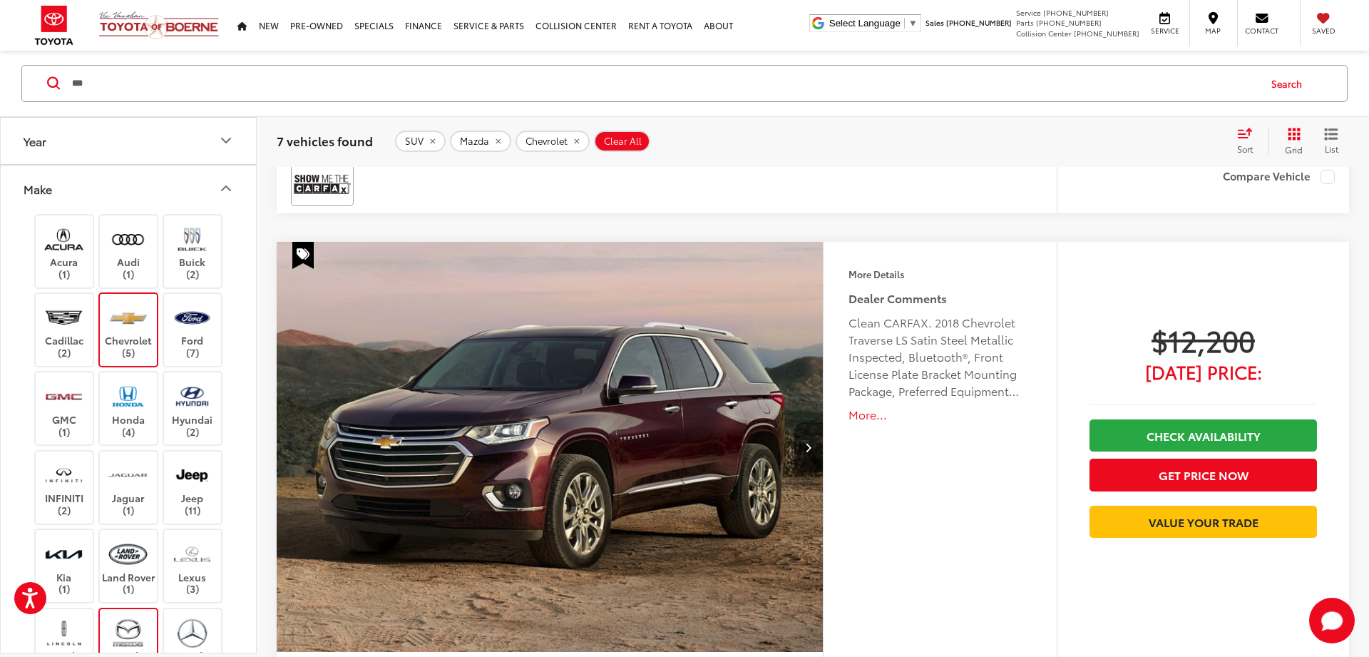
click at [812, 446] on button "Next image" at bounding box center [809, 447] width 29 height 50
click at [811, 445] on icon "Next image" at bounding box center [808, 447] width 6 height 10
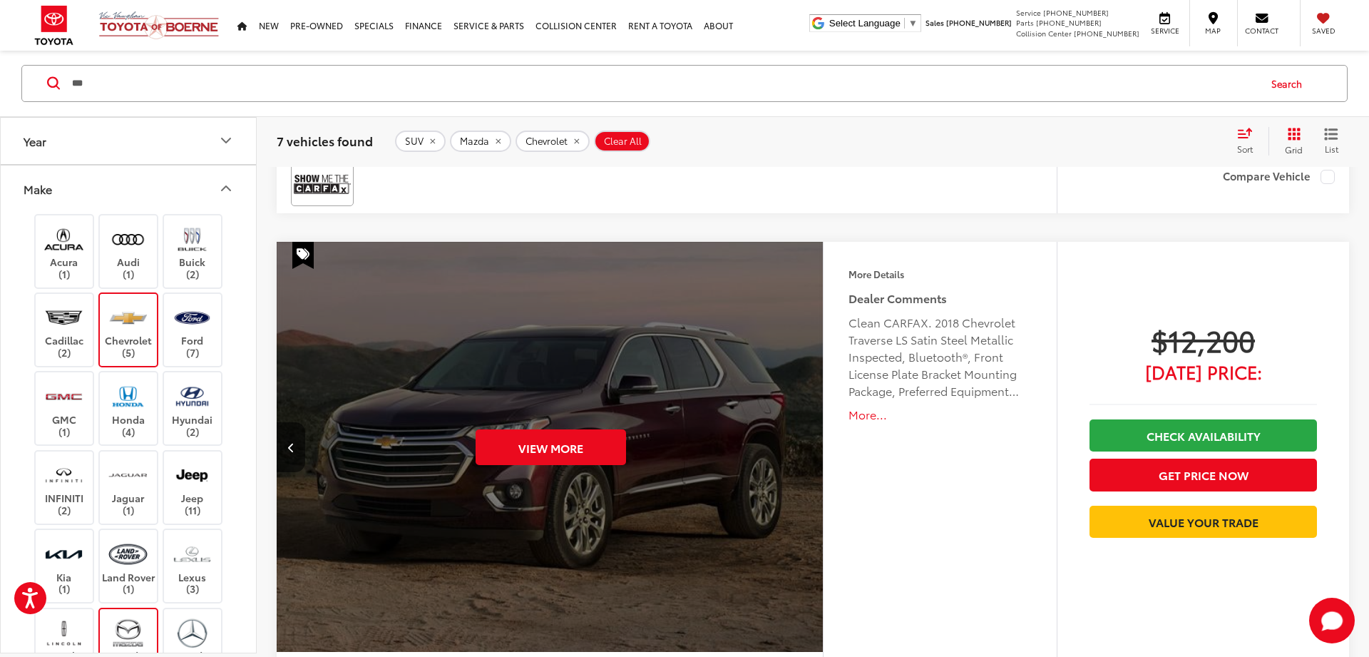
scroll to position [0, 1097]
click at [811, 445] on div "View More" at bounding box center [550, 448] width 548 height 412
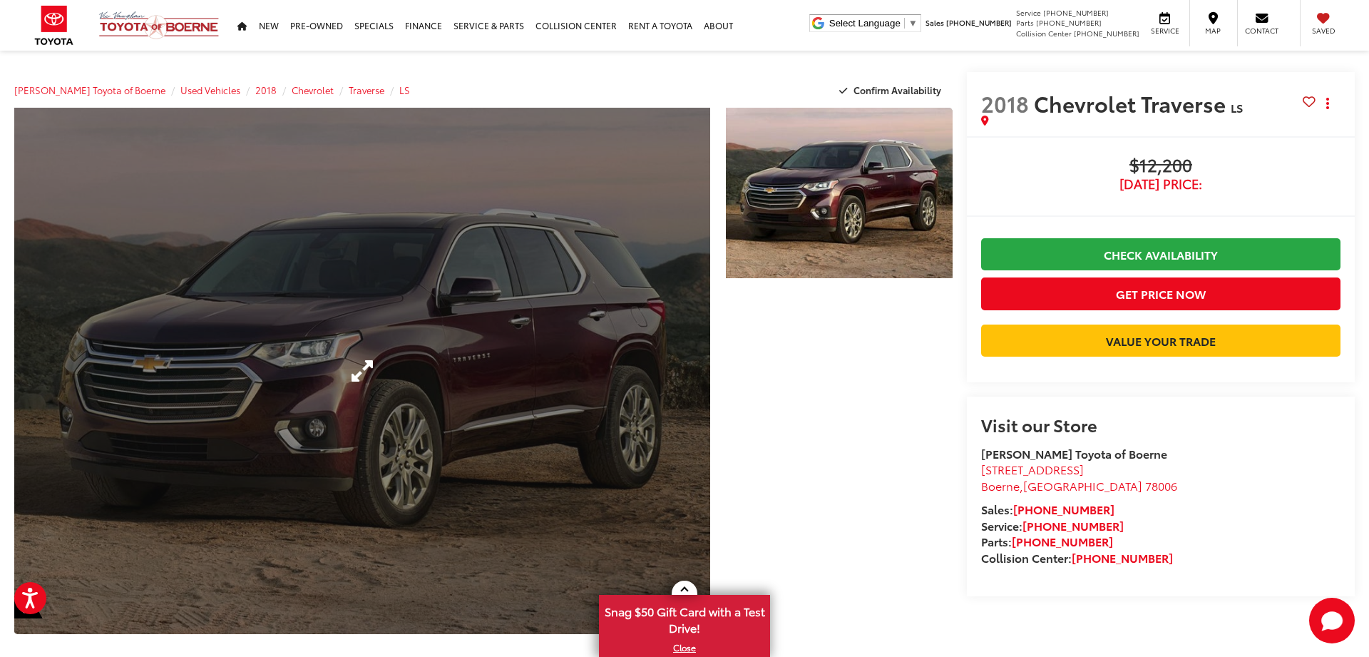
click at [618, 430] on link "Expand Photo 0" at bounding box center [362, 371] width 696 height 526
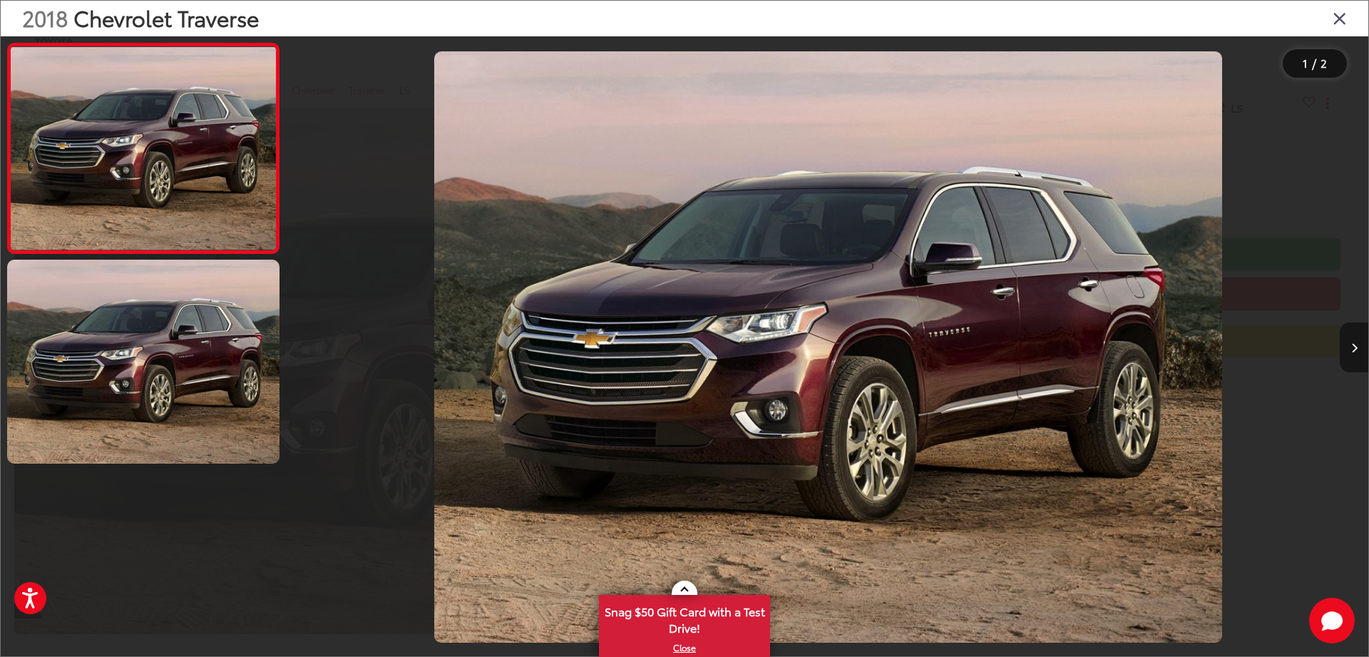
click at [1352, 346] on icon "Next image" at bounding box center [1355, 348] width 6 height 10
